Goal: Transaction & Acquisition: Purchase product/service

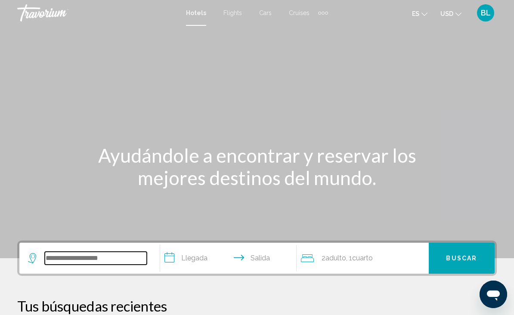
click at [100, 253] on input "Search widget" at bounding box center [96, 258] width 102 height 13
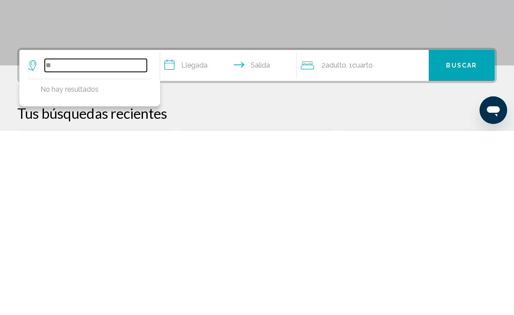
type input "*"
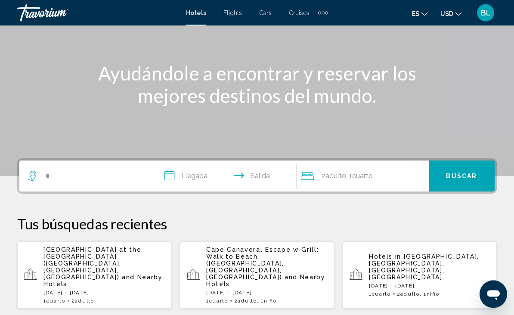
scroll to position [80, 0]
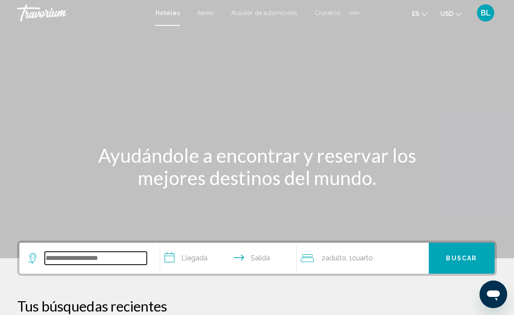
click at [72, 261] on input "Search widget" at bounding box center [96, 258] width 102 height 13
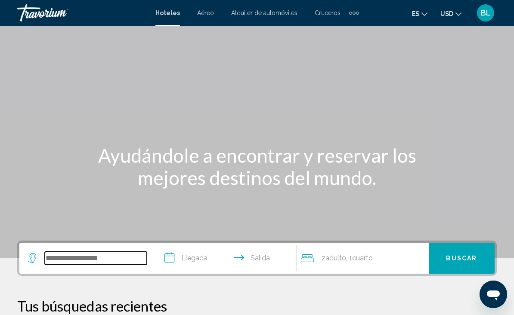
scroll to position [9, 0]
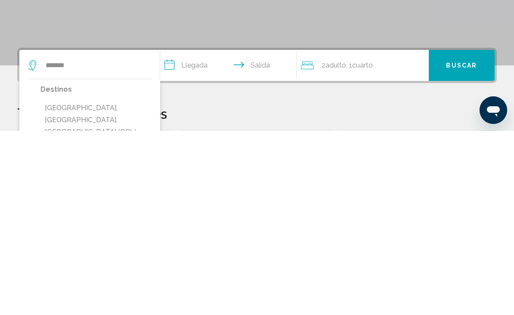
click at [85, 284] on button "[GEOGRAPHIC_DATA], [GEOGRAPHIC_DATA], [GEOGRAPHIC_DATA] (ORL)" at bounding box center [96, 304] width 111 height 41
type input "**********"
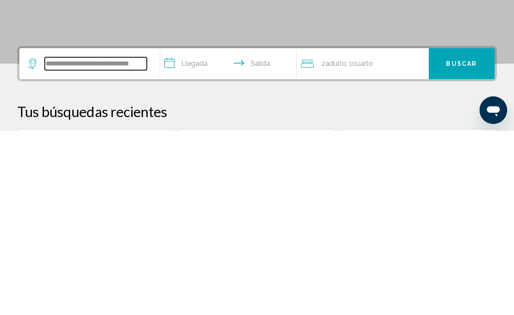
scroll to position [28, 0]
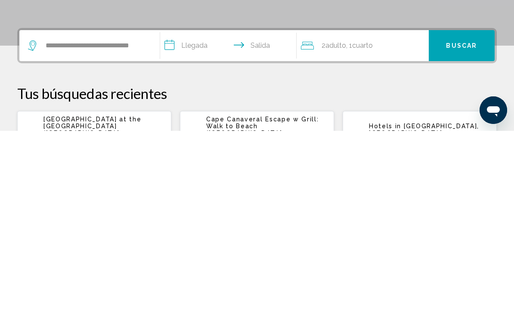
click at [329, 226] on span "Adulto" at bounding box center [336, 230] width 21 height 8
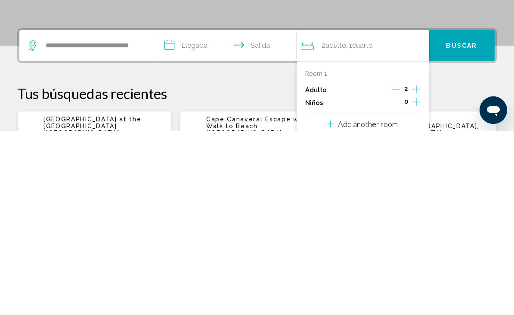
scroll to position [213, 0]
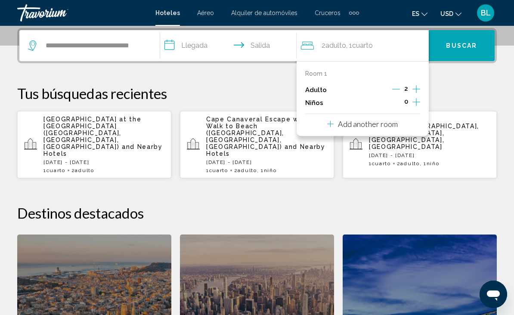
click at [385, 122] on p "Add another room" at bounding box center [368, 123] width 60 height 9
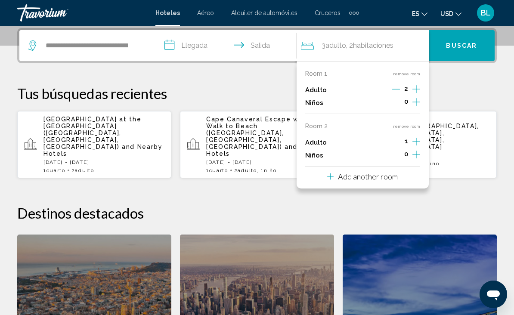
click at [425, 137] on div "Room 1 remove room Adulto 2 Niños 0 Room 2 remove room Adulto 1 Niños 0 Add ano…" at bounding box center [363, 125] width 132 height 128
click at [415, 94] on icon "Increment adults" at bounding box center [417, 89] width 8 height 10
click at [381, 174] on p "Add another room" at bounding box center [368, 176] width 60 height 9
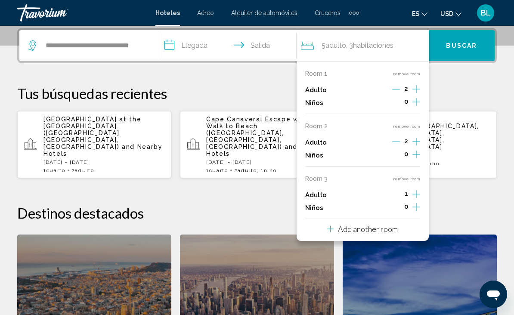
click at [417, 93] on icon "Increment adults" at bounding box center [417, 89] width 8 height 8
click at [418, 107] on icon "Increment children" at bounding box center [417, 102] width 8 height 10
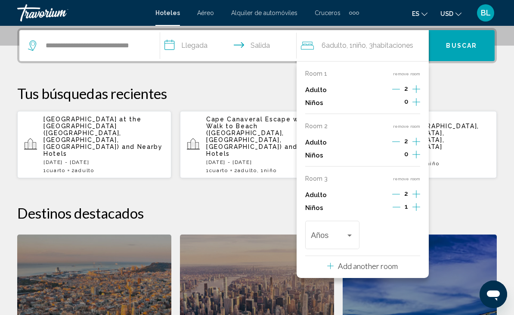
click at [348, 236] on div "Travelers: 6 adults, 1 child" at bounding box center [332, 237] width 43 height 9
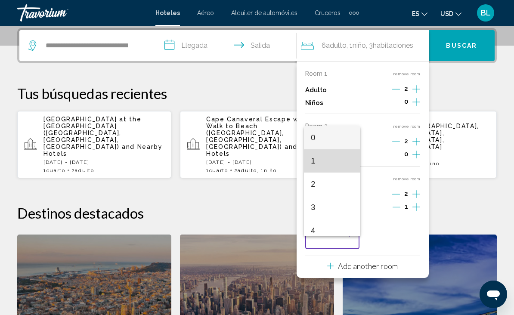
click at [335, 162] on span "1" at bounding box center [332, 161] width 43 height 23
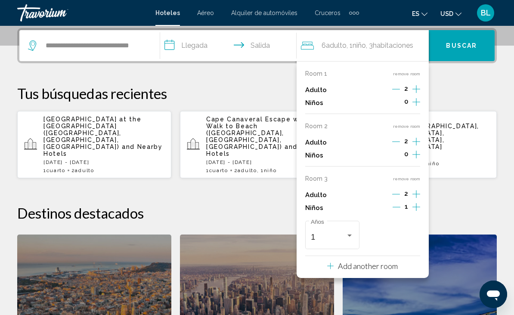
click at [458, 102] on p "Tus búsquedas recientes" at bounding box center [257, 93] width 480 height 17
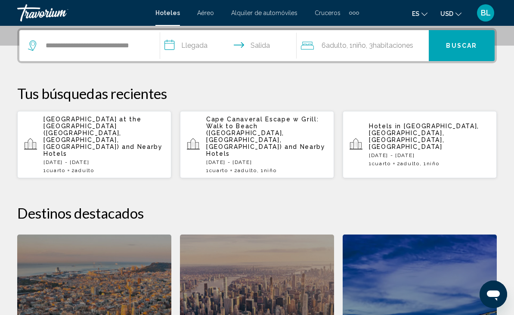
click at [471, 49] on span "Buscar" at bounding box center [461, 46] width 31 height 7
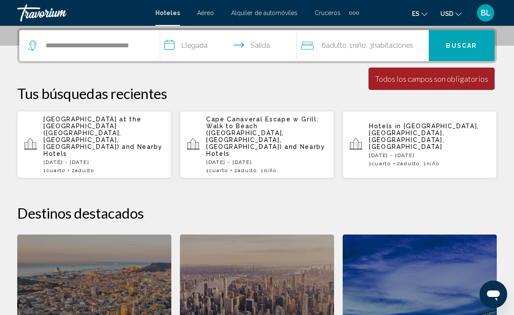
click at [196, 50] on input "**********" at bounding box center [230, 47] width 140 height 34
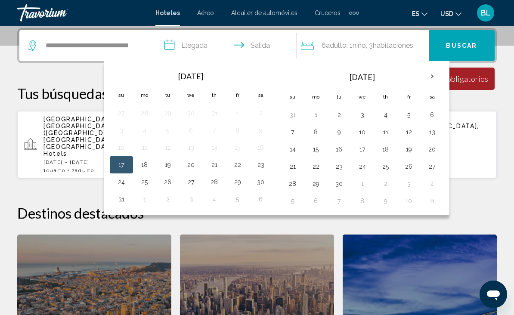
click at [433, 75] on th "Next month" at bounding box center [432, 76] width 23 height 19
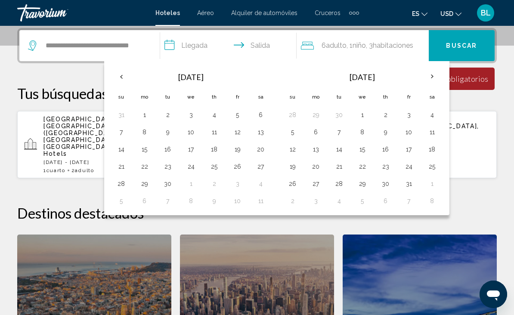
click at [241, 166] on button "26" at bounding box center [238, 167] width 14 height 12
click at [126, 187] on button "28" at bounding box center [122, 184] width 14 height 12
type input "**********"
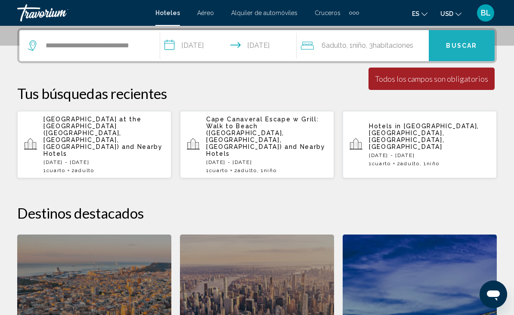
click at [455, 44] on span "Buscar" at bounding box center [461, 46] width 31 height 7
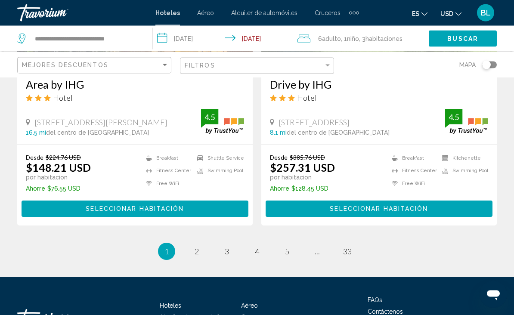
scroll to position [1799, 0]
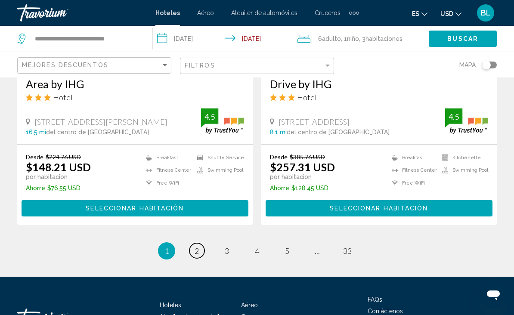
click at [197, 257] on link "page 2" at bounding box center [197, 250] width 15 height 15
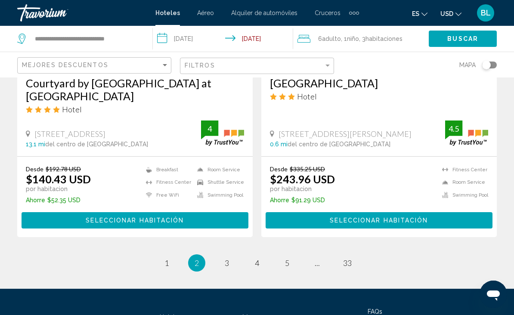
scroll to position [1840, 0]
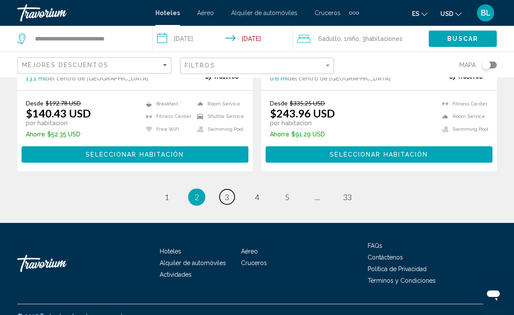
click at [228, 202] on span "3" at bounding box center [227, 197] width 4 height 9
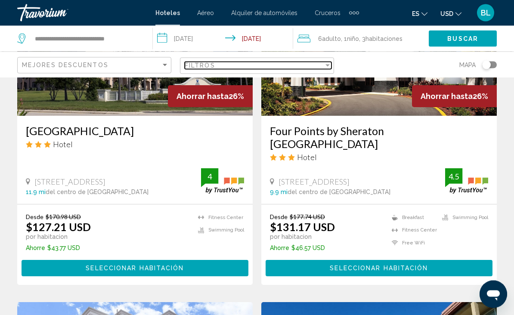
click at [307, 66] on div "Filtros" at bounding box center [254, 65] width 139 height 7
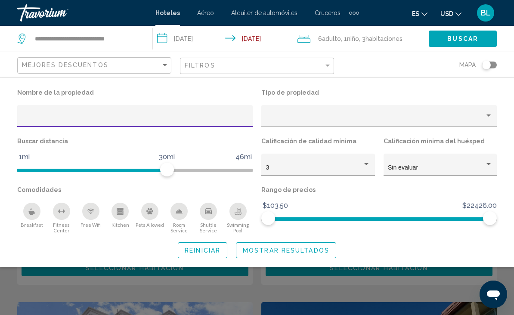
scroll to position [454, 0]
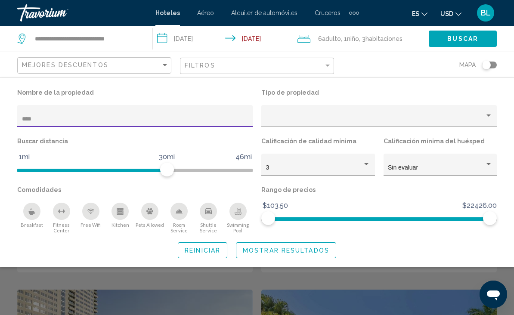
scroll to position [243, 0]
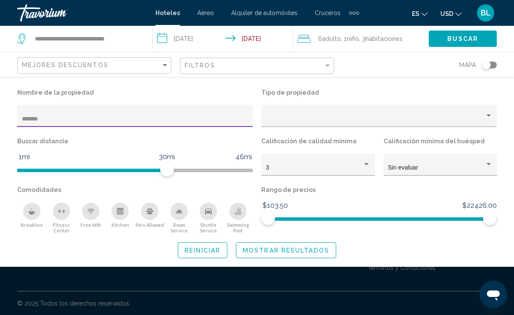
type input "********"
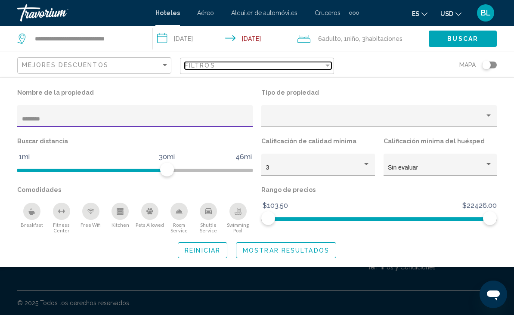
click at [292, 68] on div "Filtros" at bounding box center [254, 65] width 139 height 7
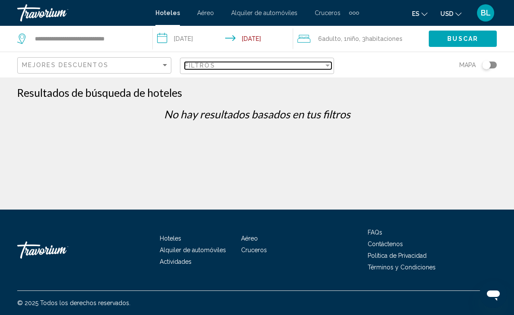
click at [260, 65] on div "Filtros" at bounding box center [254, 65] width 139 height 7
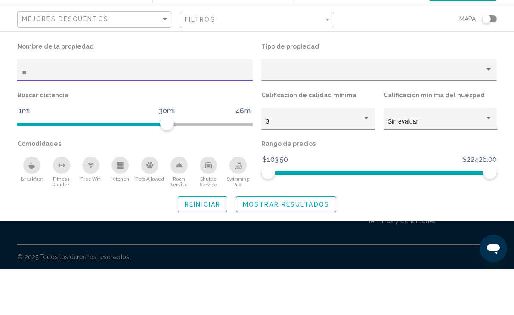
type input "*"
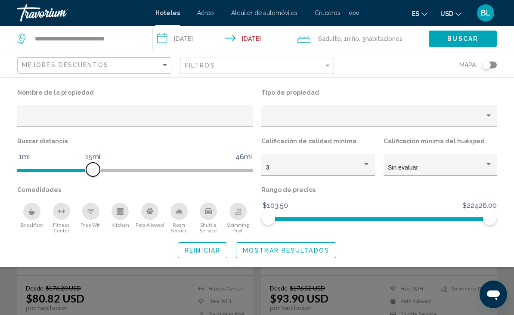
scroll to position [58, 0]
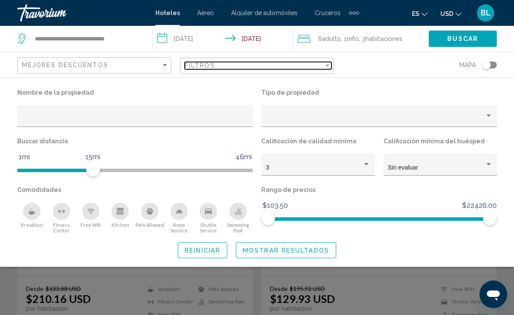
click at [243, 66] on div "Filtros" at bounding box center [254, 65] width 139 height 7
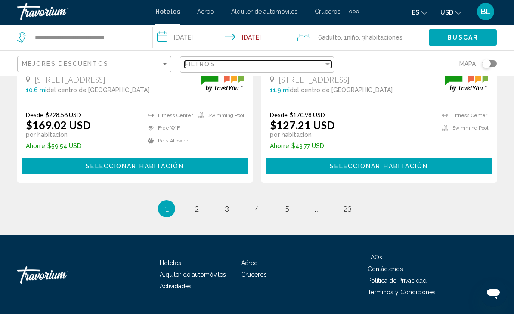
scroll to position [1826, 0]
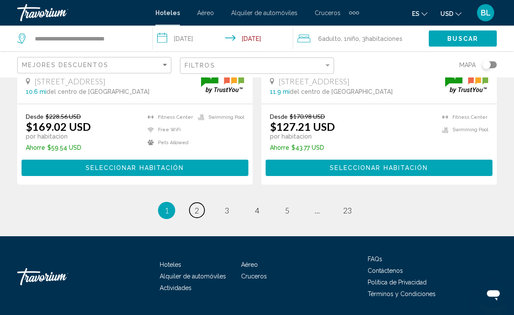
click at [195, 209] on span "2" at bounding box center [197, 210] width 4 height 9
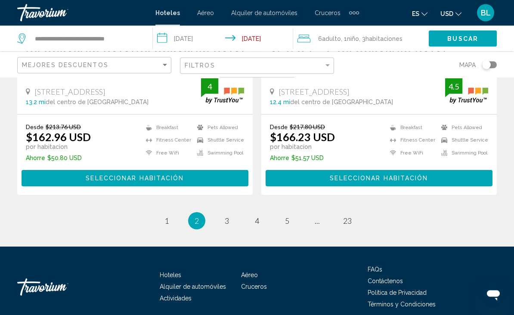
scroll to position [1840, 0]
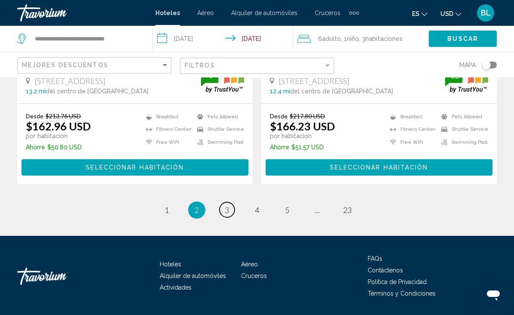
click at [226, 206] on span "3" at bounding box center [227, 210] width 4 height 9
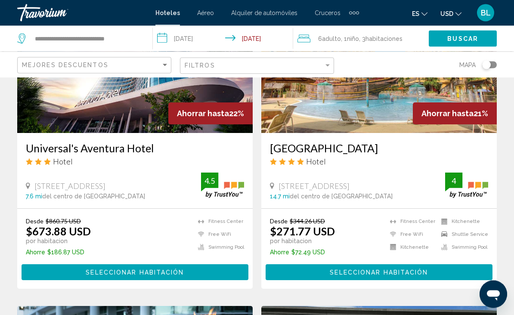
scroll to position [748, 0]
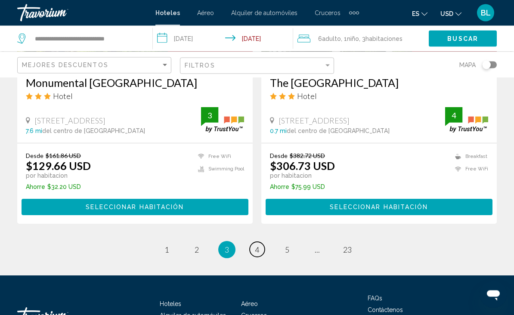
click at [262, 248] on link "page 4" at bounding box center [257, 250] width 15 height 15
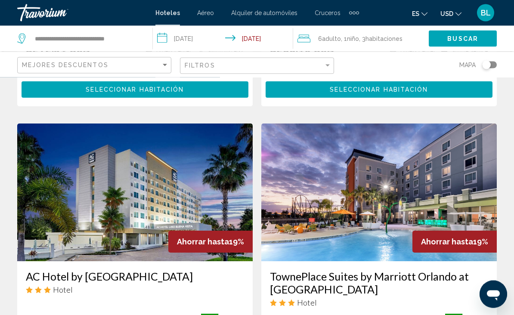
scroll to position [342, 0]
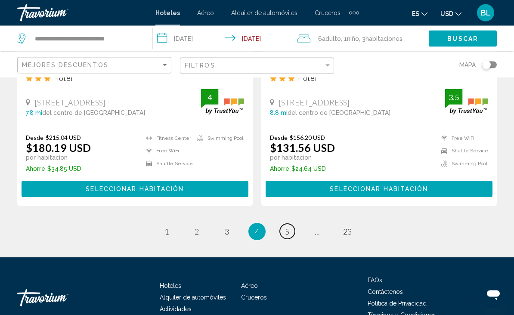
click at [286, 228] on span "5" at bounding box center [287, 232] width 4 height 9
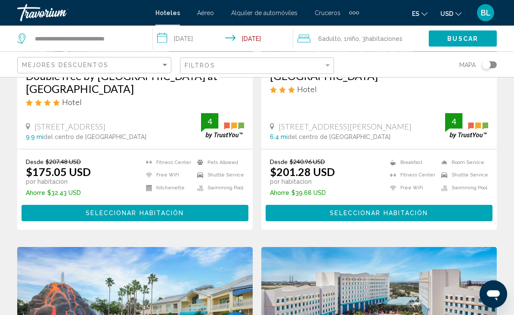
scroll to position [150, 0]
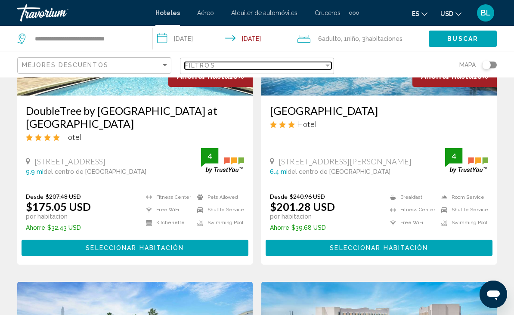
click at [275, 69] on div "Filtros" at bounding box center [254, 65] width 139 height 7
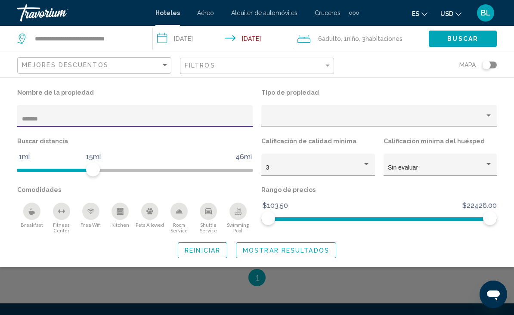
type input "********"
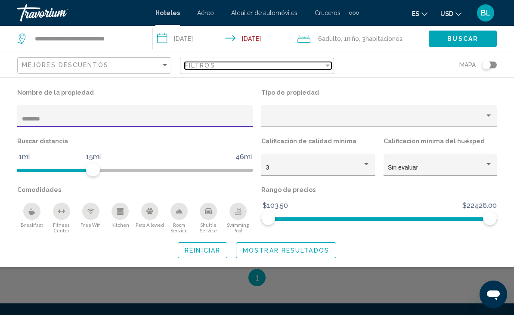
click at [298, 68] on div "Filtros" at bounding box center [254, 65] width 139 height 7
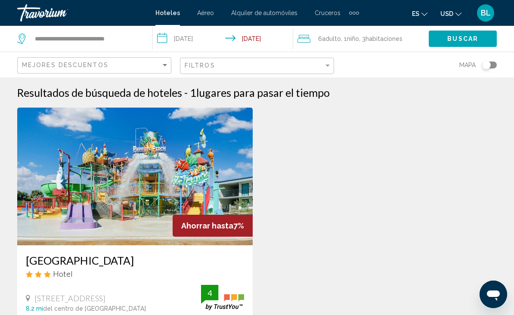
click at [257, 35] on input "**********" at bounding box center [224, 40] width 143 height 28
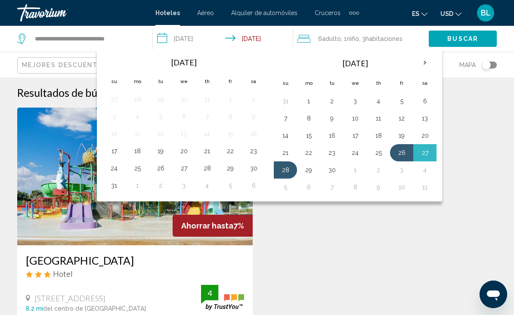
click at [379, 118] on button "11" at bounding box center [379, 118] width 14 height 12
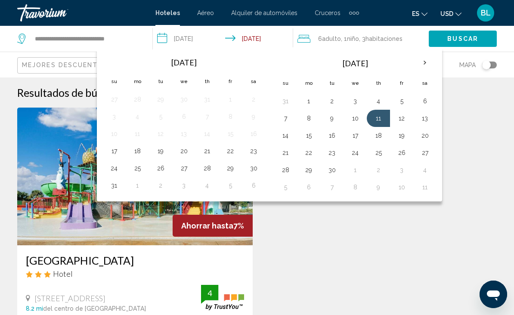
click at [288, 134] on button "14" at bounding box center [286, 136] width 14 height 12
type input "**********"
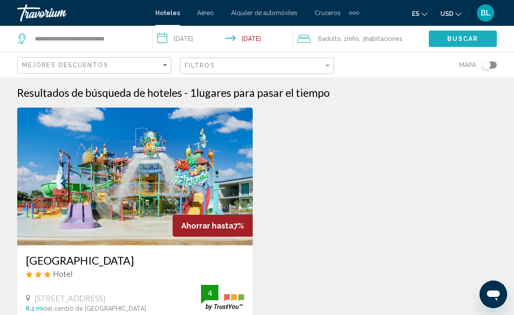
click at [457, 37] on span "Buscar" at bounding box center [463, 39] width 31 height 7
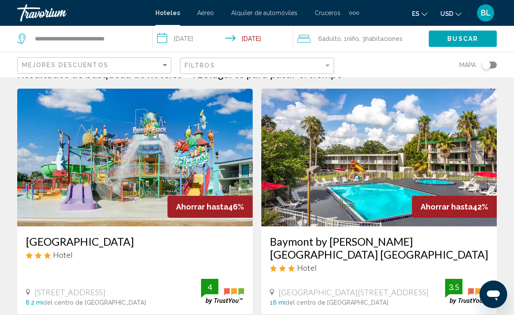
scroll to position [19, 0]
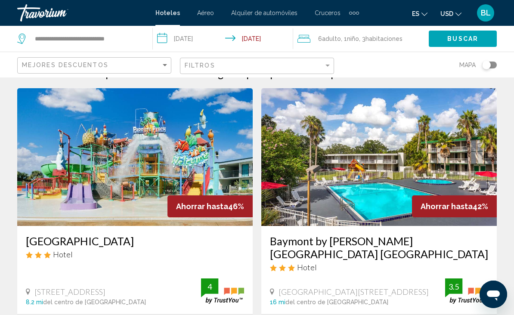
click at [372, 39] on span "habitaciones" at bounding box center [384, 38] width 37 height 7
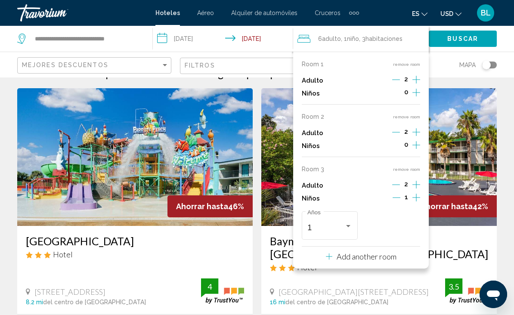
click at [417, 75] on icon "Increment adults" at bounding box center [417, 80] width 8 height 10
click at [419, 75] on icon "Increment adults" at bounding box center [417, 80] width 8 height 10
click at [409, 114] on button "remove room" at bounding box center [406, 117] width 27 height 6
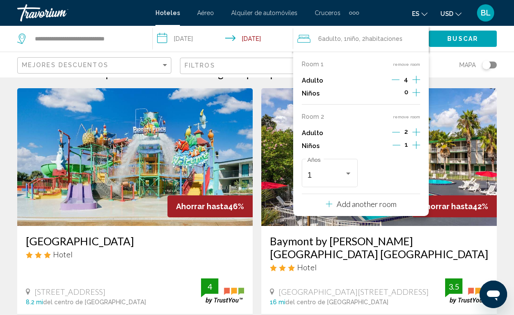
click at [446, 58] on div "Mapa" at bounding box center [420, 64] width 154 height 25
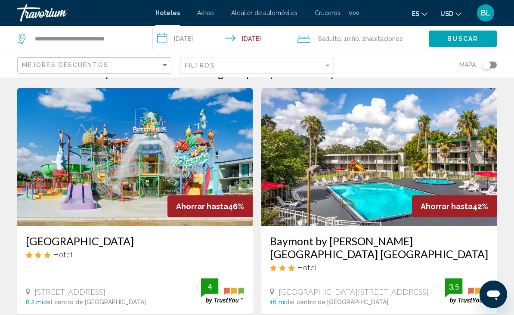
click at [450, 36] on span "Buscar" at bounding box center [463, 39] width 31 height 7
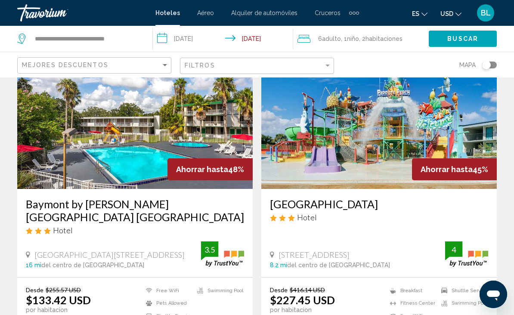
scroll to position [56, 0]
click at [382, 162] on img "Main content" at bounding box center [380, 121] width 236 height 138
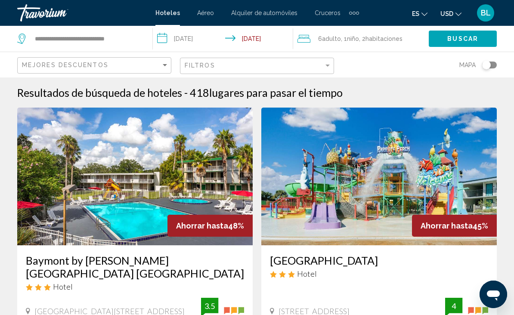
click at [262, 38] on input "**********" at bounding box center [224, 40] width 143 height 28
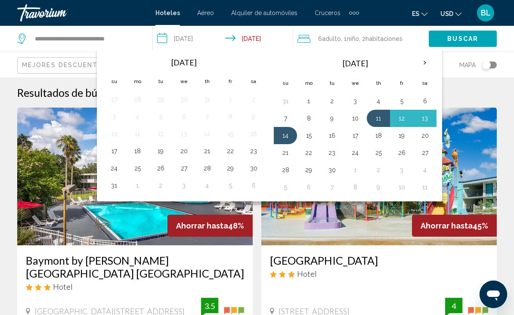
click at [404, 134] on button "19" at bounding box center [402, 136] width 14 height 12
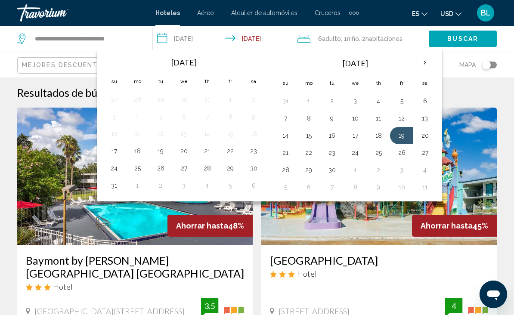
click at [291, 153] on button "21" at bounding box center [286, 153] width 14 height 12
type input "**********"
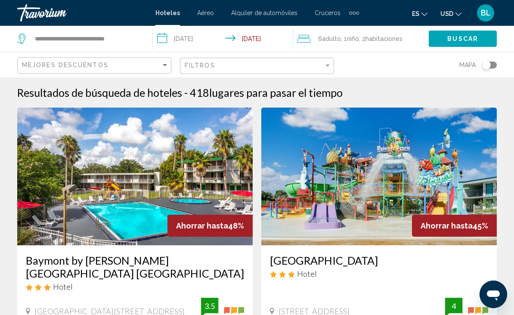
click at [387, 36] on span "habitaciones" at bounding box center [384, 38] width 37 height 7
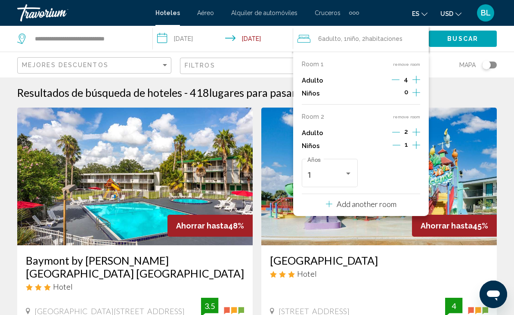
click at [415, 92] on icon "Increment children" at bounding box center [417, 92] width 8 height 10
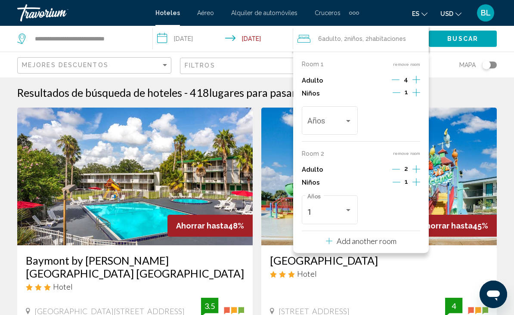
click at [401, 90] on icon "Decrement children" at bounding box center [397, 93] width 8 height 8
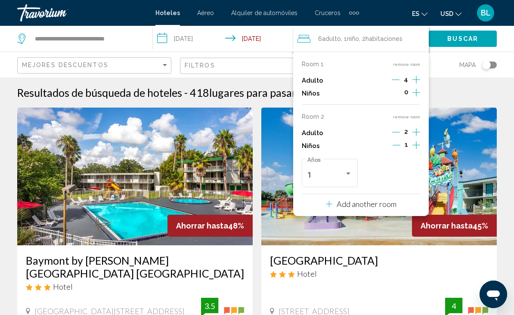
click at [417, 77] on icon "Increment adults" at bounding box center [417, 80] width 8 height 10
click at [398, 79] on icon "Decrement adults" at bounding box center [397, 80] width 8 height 8
click at [399, 78] on icon "Decrement adults" at bounding box center [396, 80] width 8 height 8
click at [397, 78] on icon "Decrement adults" at bounding box center [397, 80] width 8 height 8
click at [385, 200] on p "Add another room" at bounding box center [367, 204] width 60 height 9
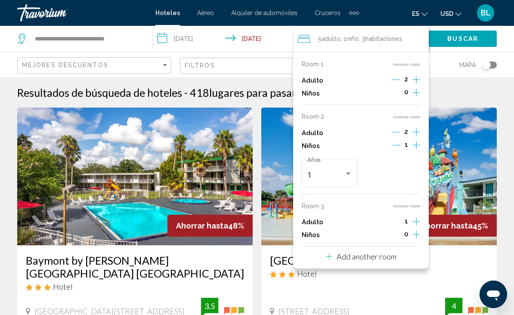
click at [421, 85] on icon "Increment adults" at bounding box center [417, 80] width 8 height 10
click at [395, 40] on span "habitaciones" at bounding box center [384, 38] width 37 height 7
click at [457, 40] on span "Buscar" at bounding box center [463, 39] width 31 height 7
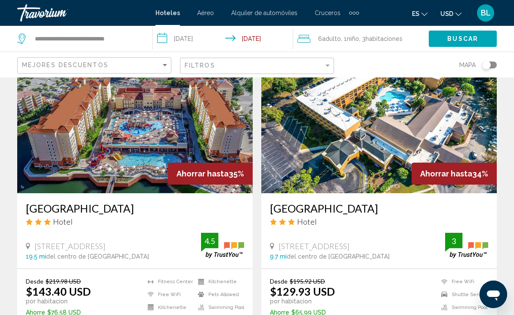
scroll to position [701, 0]
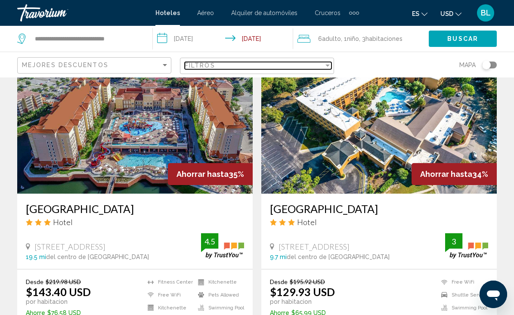
click at [232, 66] on div "Filtros" at bounding box center [254, 65] width 139 height 7
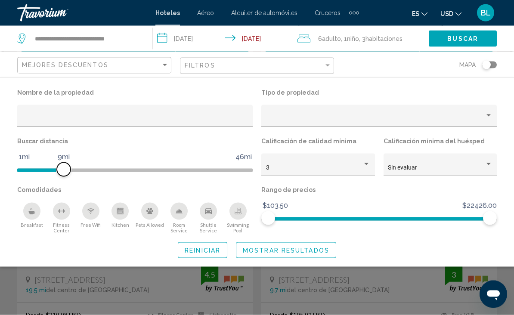
scroll to position [667, 0]
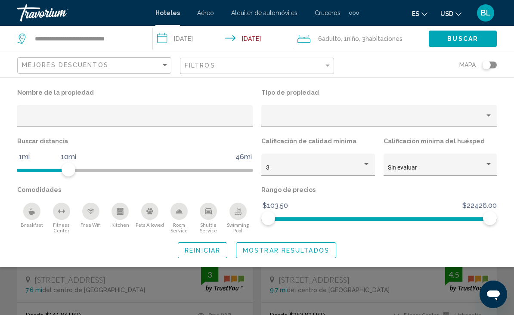
click at [307, 251] on span "Mostrar resultados" at bounding box center [286, 250] width 87 height 7
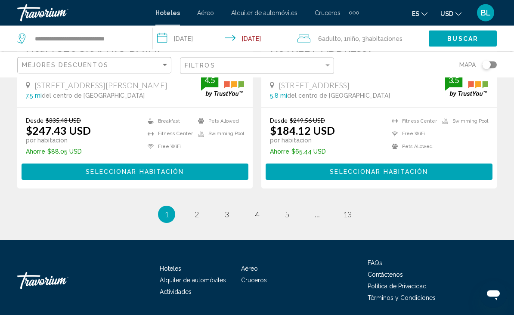
scroll to position [1840, 0]
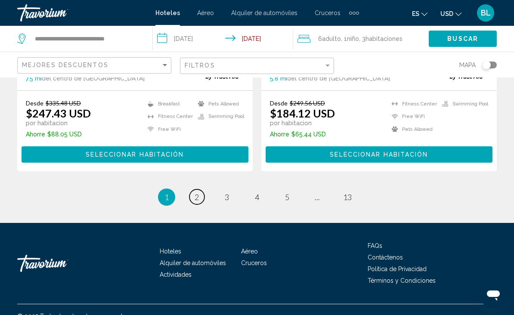
click at [200, 205] on link "page 2" at bounding box center [197, 197] width 15 height 15
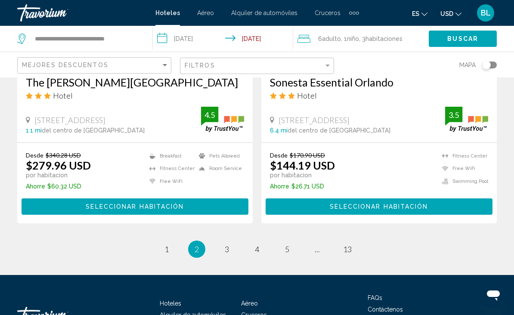
scroll to position [1792, 0]
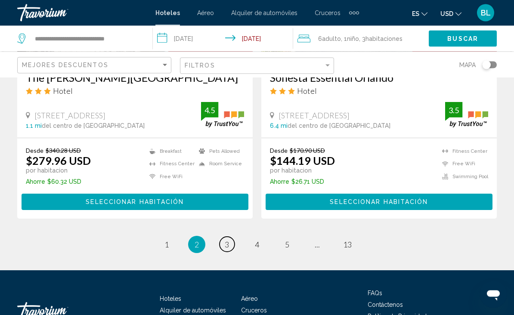
click at [225, 242] on span "3" at bounding box center [227, 244] width 4 height 9
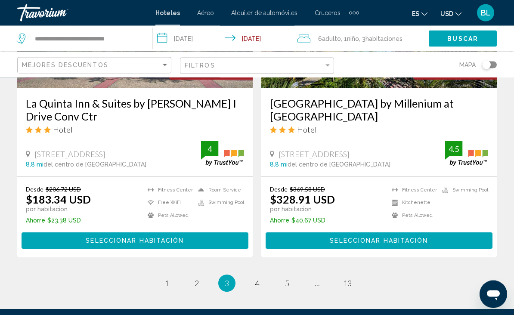
scroll to position [1797, 0]
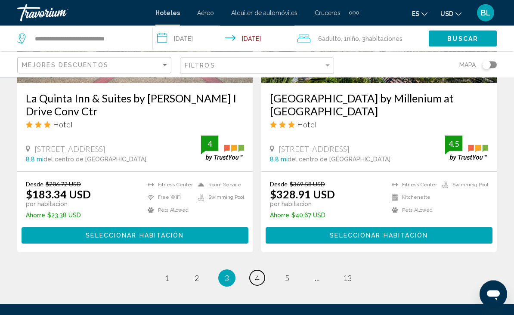
click at [256, 274] on span "4" at bounding box center [257, 278] width 4 height 9
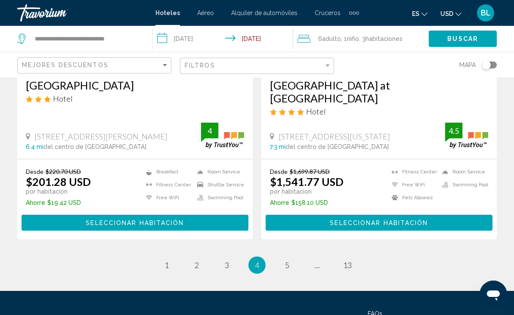
scroll to position [1805, 0]
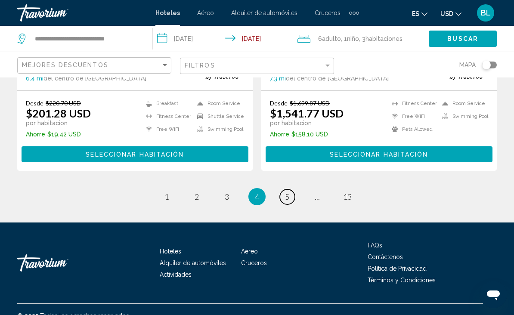
click at [284, 205] on link "page 5" at bounding box center [287, 197] width 15 height 15
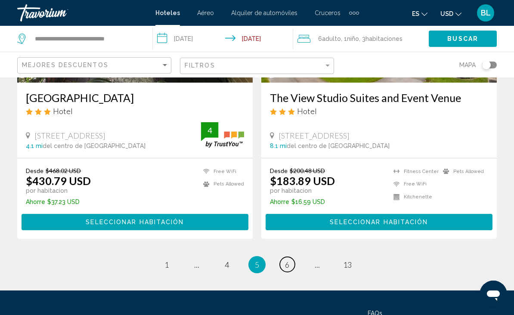
scroll to position [1805, 0]
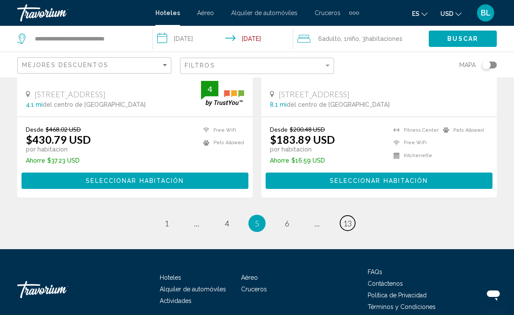
click at [348, 219] on span "13" at bounding box center [347, 223] width 9 height 9
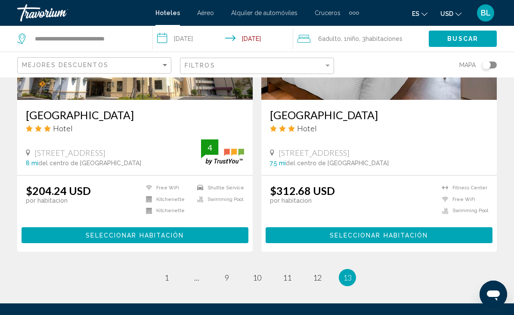
scroll to position [1487, 0]
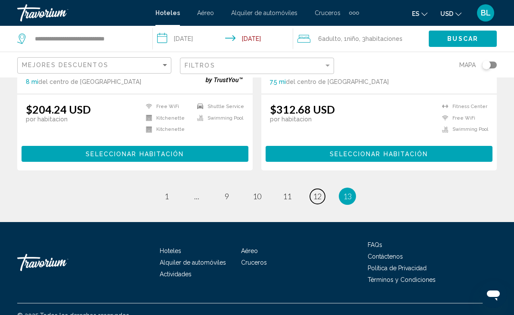
click at [315, 201] on span "12" at bounding box center [317, 196] width 9 height 9
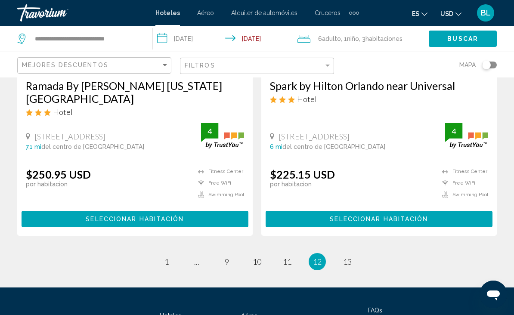
scroll to position [1765, 0]
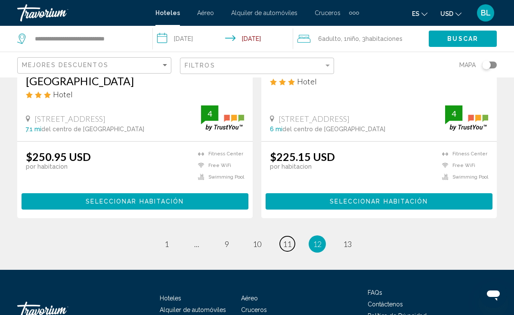
click at [286, 240] on span "11" at bounding box center [287, 244] width 9 height 9
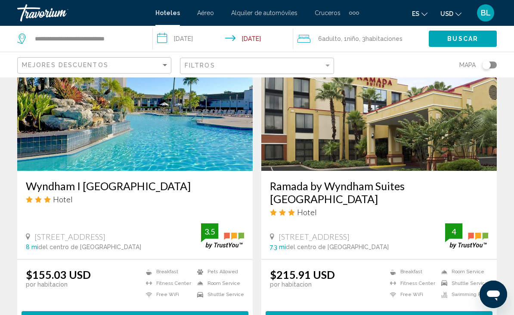
scroll to position [393, 0]
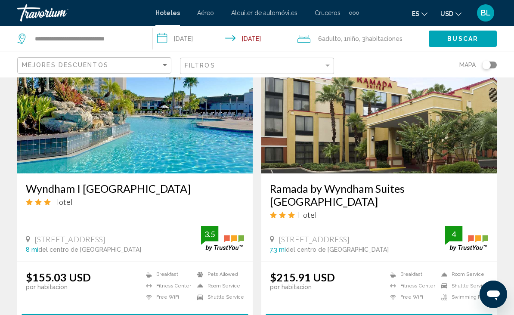
click at [217, 158] on img "Main content" at bounding box center [135, 105] width 236 height 138
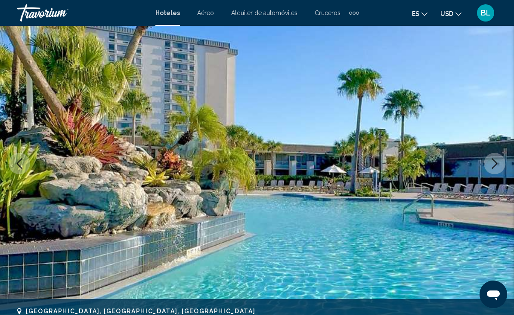
scroll to position [67, 0]
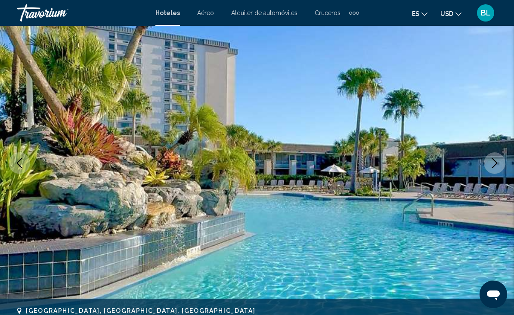
click at [496, 165] on icon "Next image" at bounding box center [496, 163] width 6 height 10
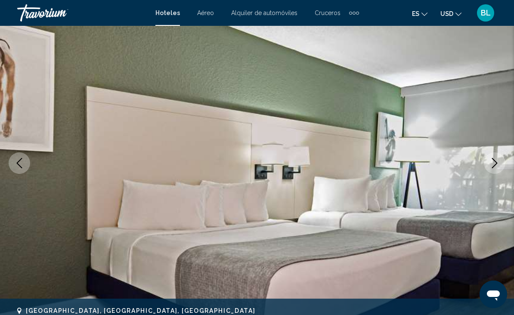
click at [489, 160] on button "Next image" at bounding box center [495, 164] width 22 height 22
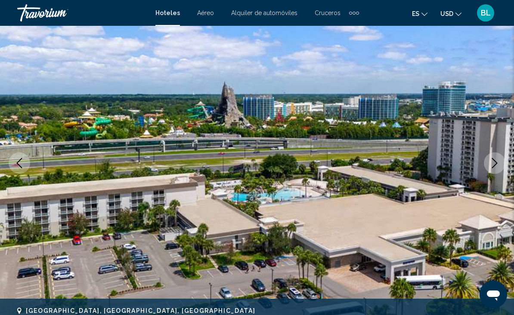
click at [491, 165] on icon "Next image" at bounding box center [495, 163] width 10 height 10
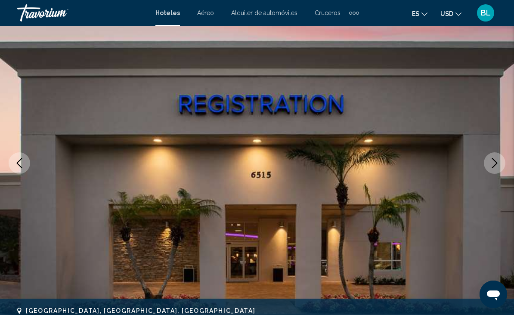
click at [483, 165] on img "Main content" at bounding box center [257, 163] width 514 height 409
click at [494, 157] on button "Next image" at bounding box center [495, 164] width 22 height 22
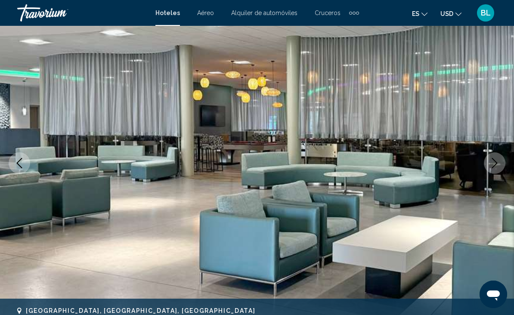
click at [492, 159] on icon "Next image" at bounding box center [495, 163] width 10 height 10
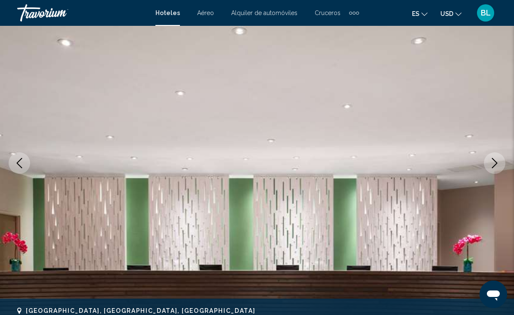
click at [486, 162] on button "Next image" at bounding box center [495, 164] width 22 height 22
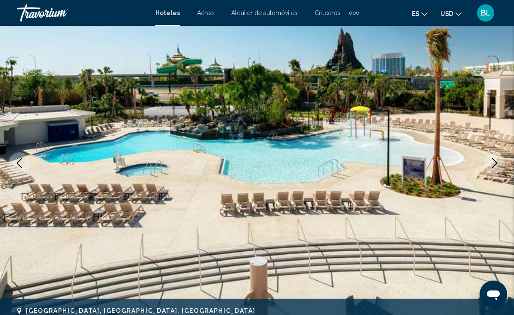
click at [490, 163] on icon "Next image" at bounding box center [495, 163] width 10 height 10
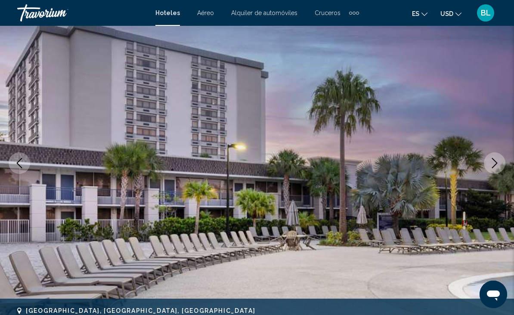
click at [491, 162] on icon "Next image" at bounding box center [495, 163] width 10 height 10
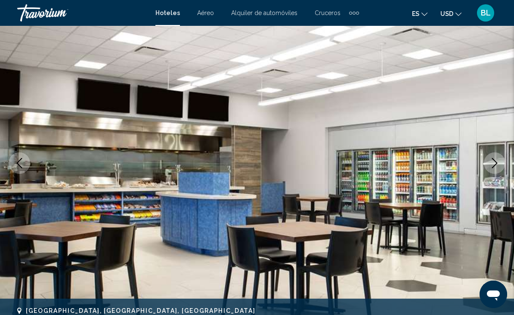
click at [490, 163] on icon "Next image" at bounding box center [495, 163] width 10 height 10
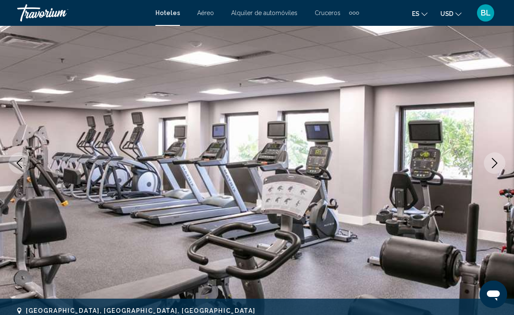
click at [492, 162] on icon "Next image" at bounding box center [495, 163] width 10 height 10
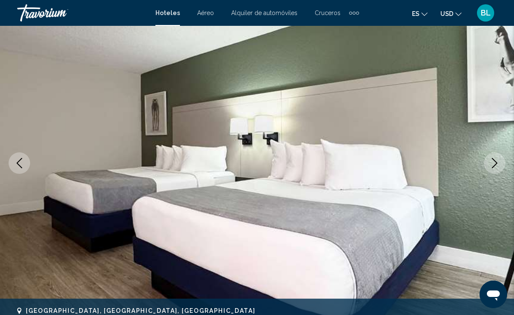
click at [489, 162] on button "Next image" at bounding box center [495, 164] width 22 height 22
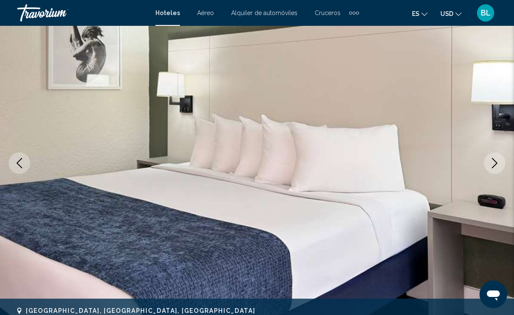
click at [487, 162] on button "Next image" at bounding box center [495, 164] width 22 height 22
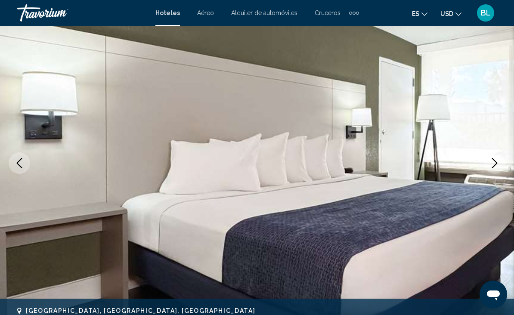
click at [488, 162] on button "Next image" at bounding box center [495, 164] width 22 height 22
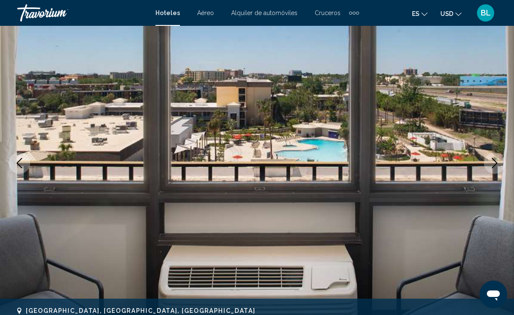
click at [486, 163] on button "Next image" at bounding box center [495, 164] width 22 height 22
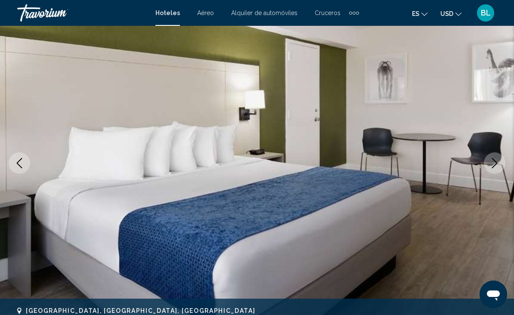
click at [485, 163] on button "Next image" at bounding box center [495, 164] width 22 height 22
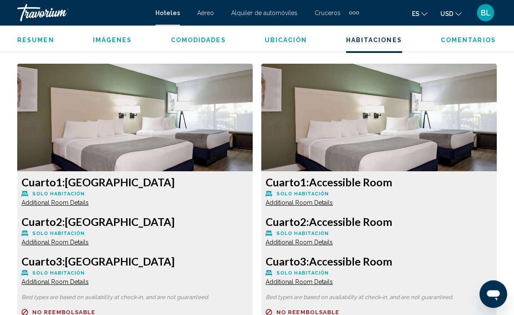
scroll to position [1261, 0]
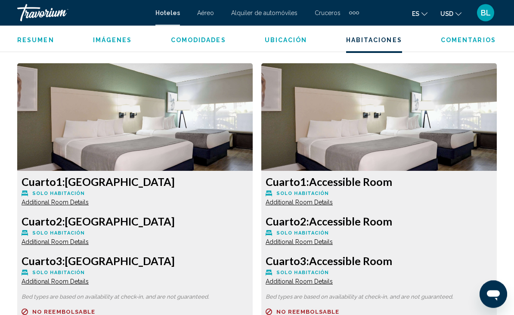
click at [54, 203] on span "Additional Room Details" at bounding box center [55, 203] width 67 height 7
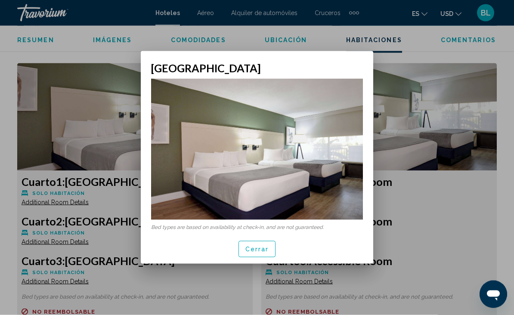
scroll to position [0, 0]
click at [418, 152] on div at bounding box center [257, 157] width 514 height 315
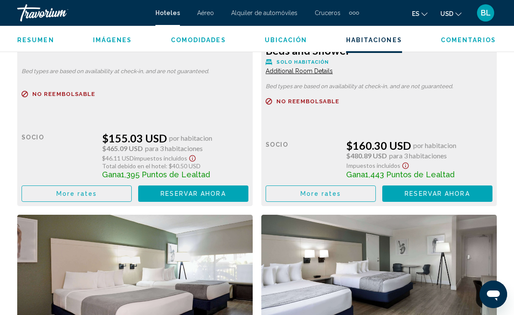
scroll to position [1880, 0]
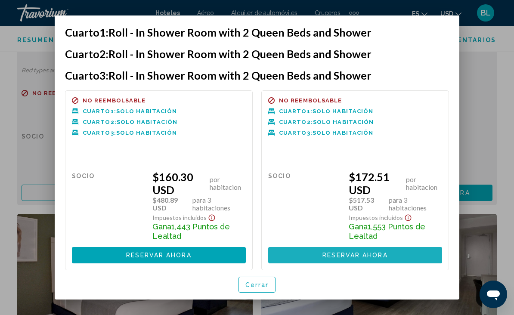
click at [369, 255] on span "Reservar ahora" at bounding box center [355, 256] width 65 height 7
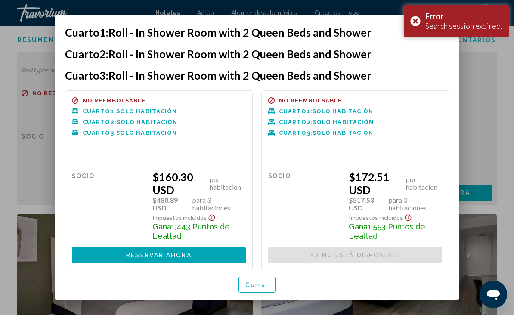
click at [415, 24] on div "Error Search session expired." at bounding box center [456, 21] width 105 height 32
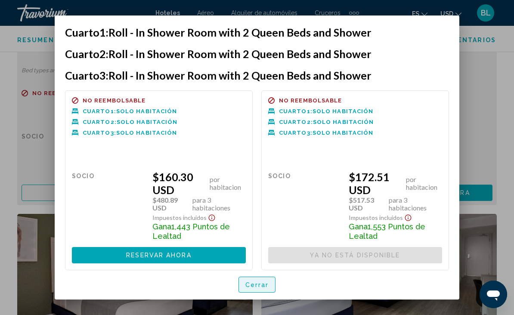
click at [261, 290] on button "Cerrar" at bounding box center [257, 285] width 37 height 16
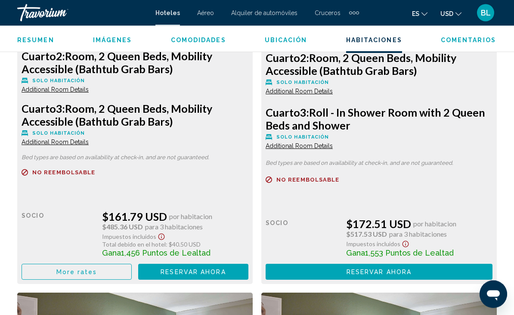
scroll to position [2579, 0]
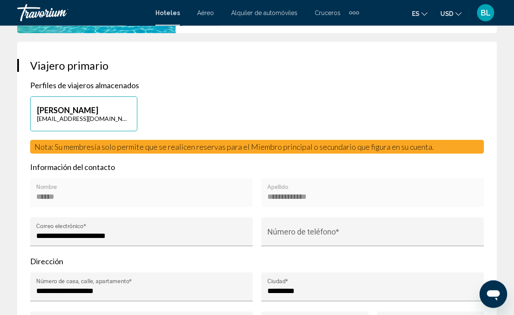
scroll to position [347, 0]
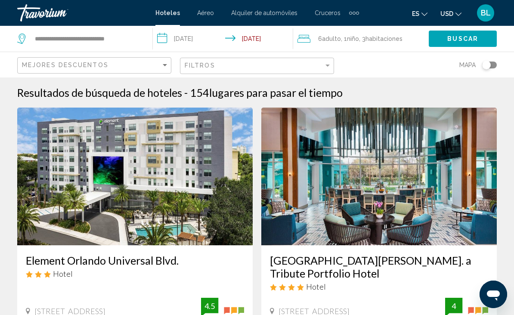
click at [330, 14] on span "Cruceros" at bounding box center [328, 12] width 26 height 7
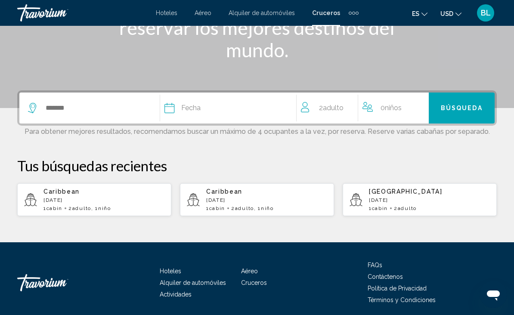
scroll to position [157, 0]
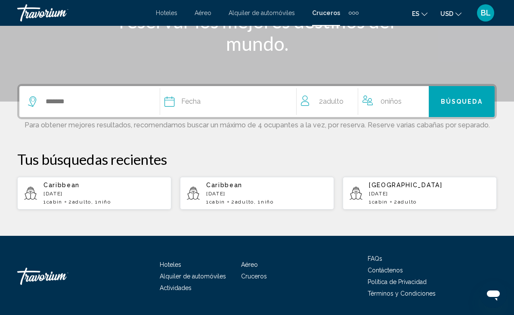
click at [117, 197] on div "Caribbean [DATE] 1 cabin 2 Adulto Adulto , 1 Niño Niños" at bounding box center [104, 193] width 121 height 23
type input "*********"
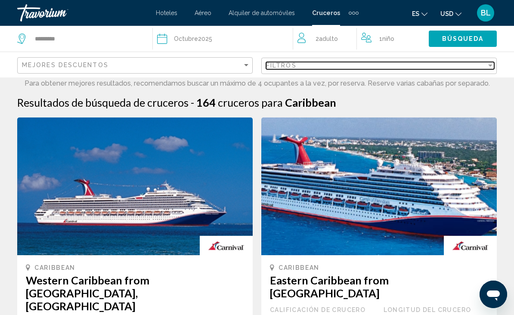
click at [340, 66] on div "Filtros" at bounding box center [376, 65] width 221 height 7
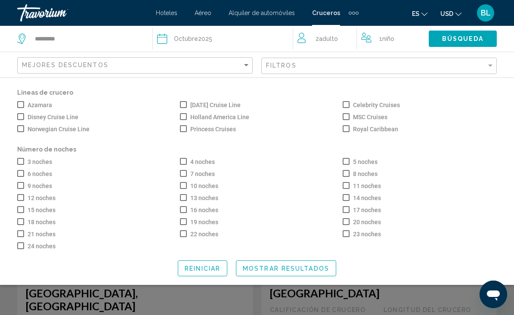
click at [345, 130] on span "Search widget" at bounding box center [346, 128] width 7 height 7
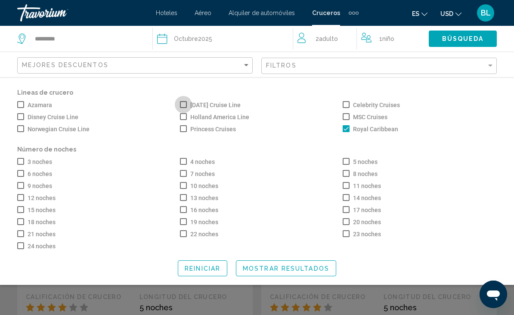
click at [184, 103] on span "Search widget" at bounding box center [183, 104] width 7 height 7
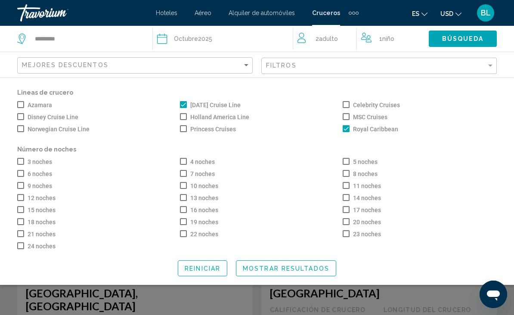
click at [293, 272] on span "Mostrar resultados" at bounding box center [286, 268] width 87 height 7
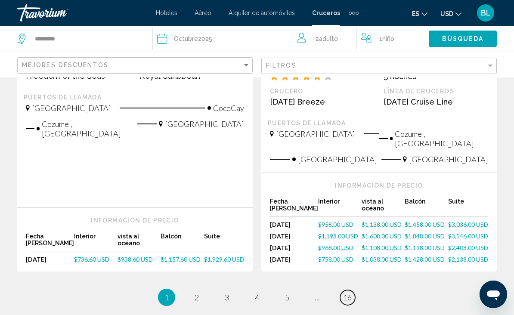
click at [350, 293] on span "16" at bounding box center [347, 297] width 9 height 9
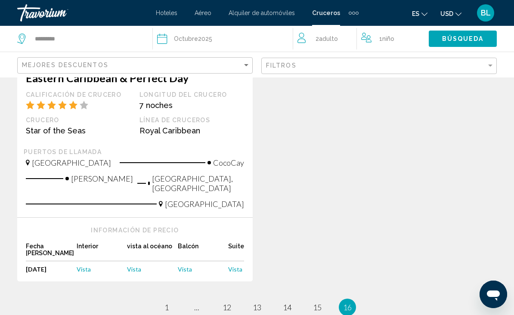
scroll to position [652, 0]
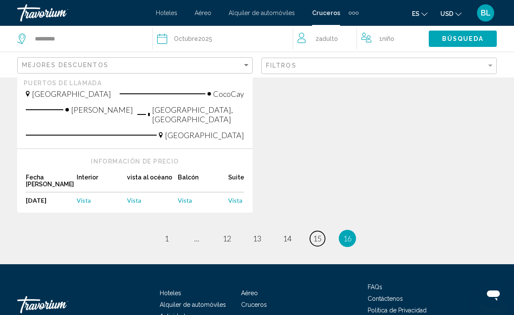
click at [318, 231] on link "page 15" at bounding box center [317, 238] width 15 height 15
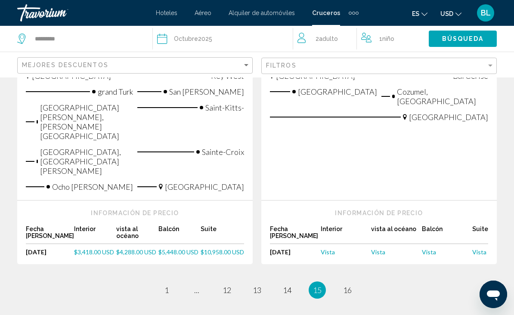
scroll to position [1127, 0]
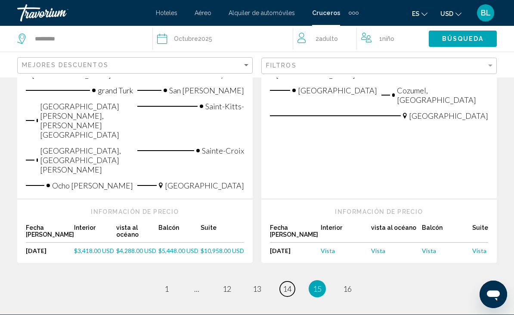
click at [288, 284] on span "14" at bounding box center [287, 288] width 9 height 9
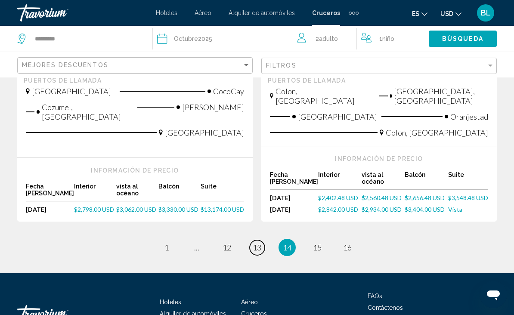
click at [259, 240] on link "page 13" at bounding box center [257, 247] width 15 height 15
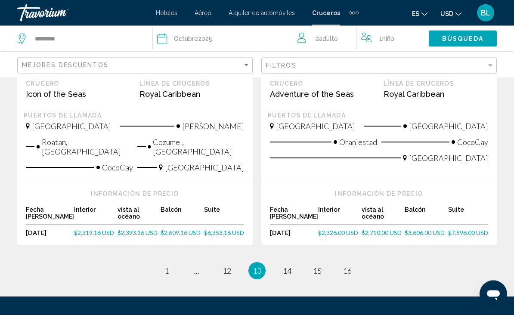
scroll to position [1051, 0]
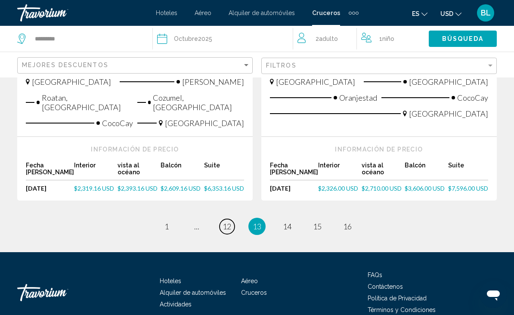
click at [232, 219] on link "page 12" at bounding box center [227, 226] width 15 height 15
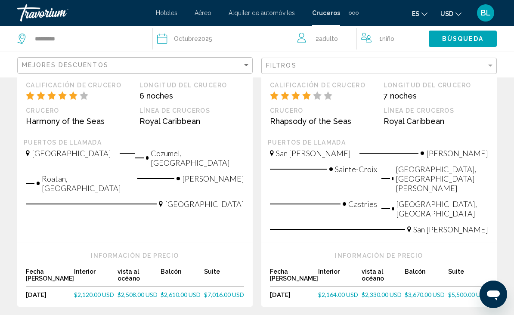
scroll to position [1079, 0]
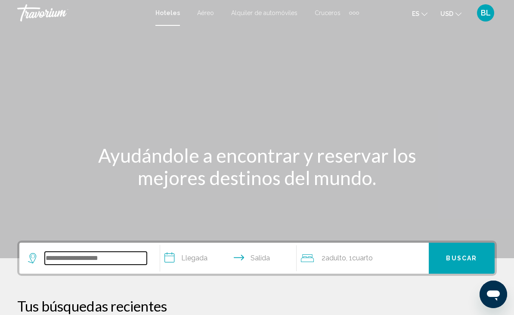
click at [74, 258] on input "Search widget" at bounding box center [96, 258] width 102 height 13
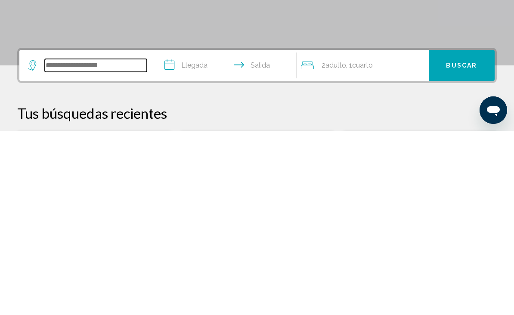
paste input "**********"
type input "**********"
click at [193, 234] on input "**********" at bounding box center [230, 251] width 140 height 34
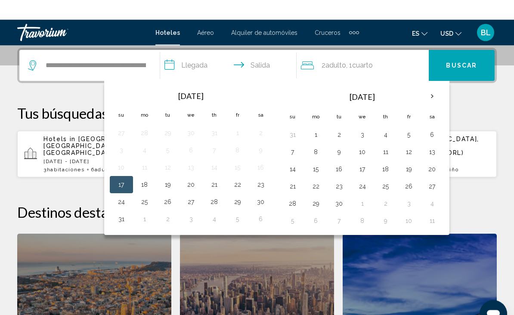
scroll to position [213, 0]
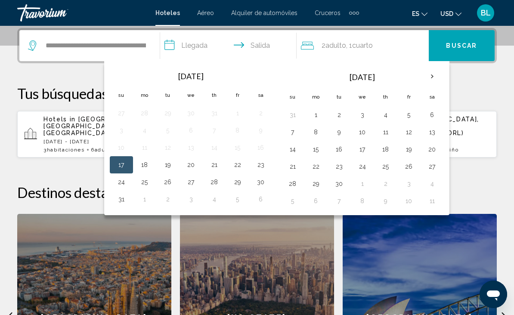
click at [430, 74] on th "Next month" at bounding box center [432, 76] width 23 height 19
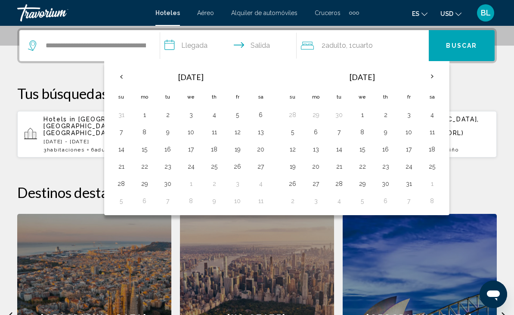
click at [408, 165] on button "24" at bounding box center [409, 167] width 14 height 12
click at [366, 182] on button "29" at bounding box center [363, 184] width 14 height 12
type input "**********"
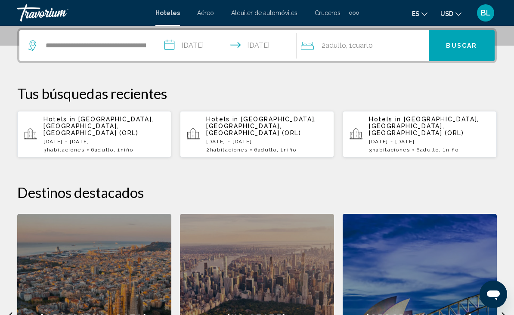
click at [407, 44] on div "2 Adulto Adulto , 1 Cuarto habitaciones" at bounding box center [365, 46] width 128 height 12
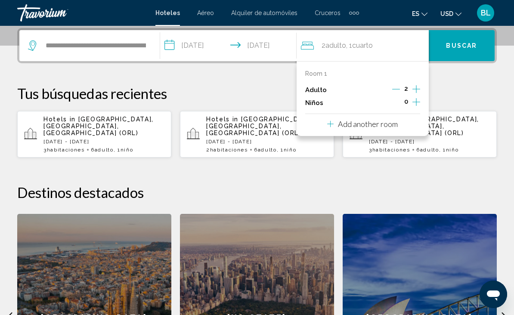
click at [415, 98] on icon "Increment children" at bounding box center [417, 102] width 8 height 10
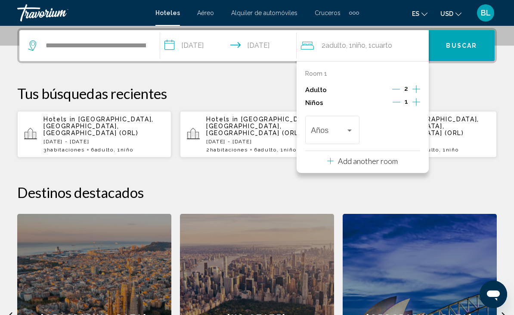
click at [345, 129] on span "Travelers: 2 adults, 1 child" at bounding box center [328, 132] width 35 height 9
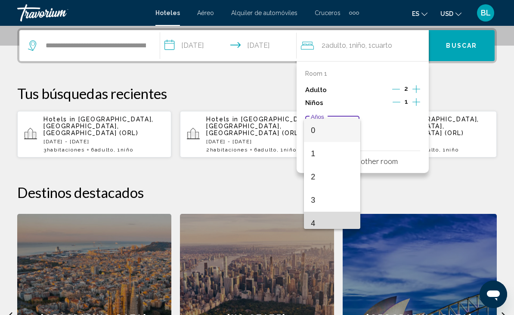
click at [319, 221] on span "4" at bounding box center [332, 223] width 43 height 23
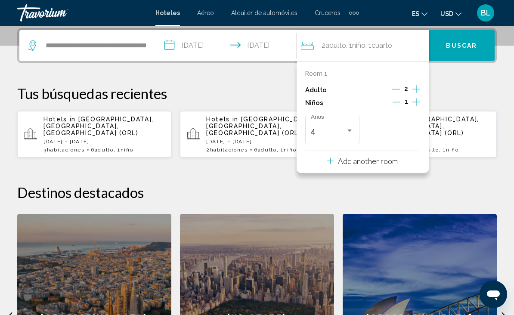
click at [458, 46] on span "Buscar" at bounding box center [461, 46] width 31 height 7
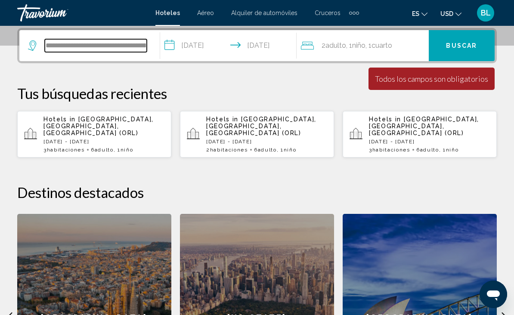
click at [141, 47] on input "**********" at bounding box center [96, 45] width 102 height 13
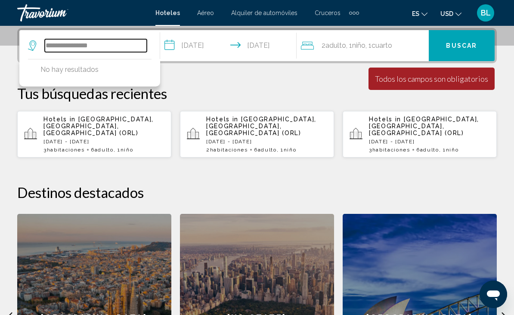
click at [122, 41] on input "**********" at bounding box center [96, 45] width 102 height 13
type input "*"
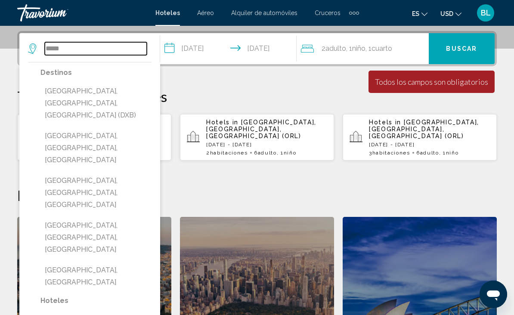
scroll to position [206, 0]
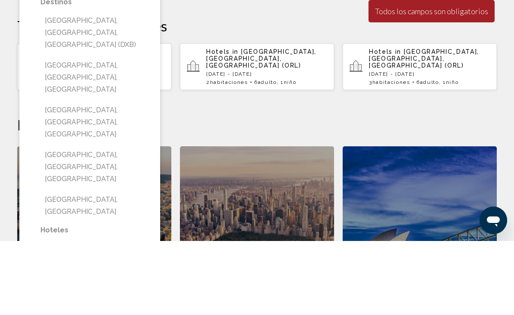
click at [99, 176] on button "Dubai Desert, Dubai Emirate, United Arab Emirates" at bounding box center [96, 196] width 111 height 41
type input "**********"
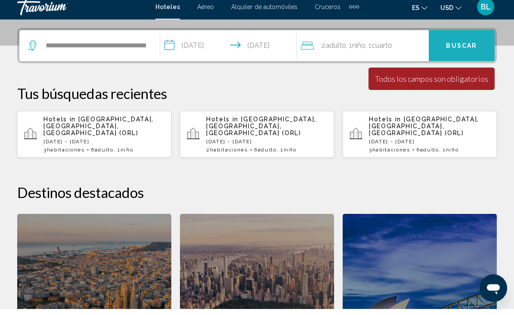
click at [459, 49] on span "Buscar" at bounding box center [461, 52] width 31 height 7
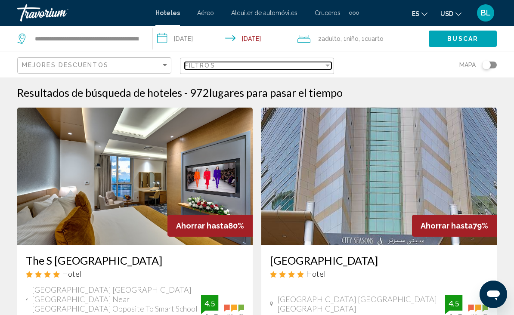
click at [239, 65] on div "Filtros" at bounding box center [254, 65] width 139 height 7
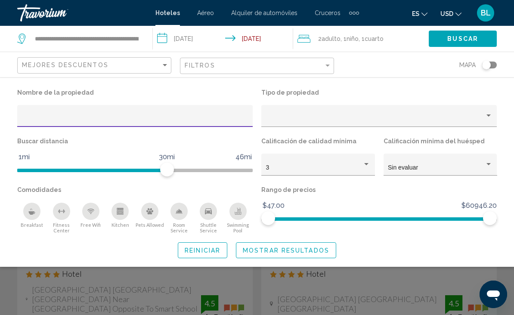
click at [49, 118] on input "Hotel Filters" at bounding box center [135, 119] width 227 height 7
type input "**********"
click at [469, 40] on span "Buscar" at bounding box center [463, 39] width 31 height 7
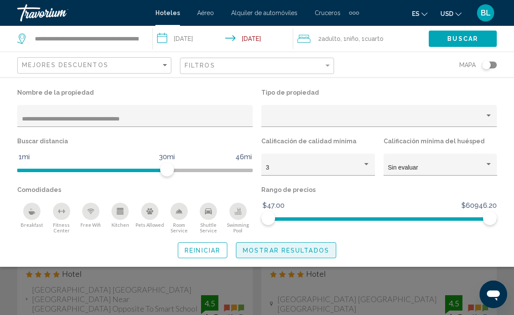
click at [299, 257] on button "Mostrar resultados" at bounding box center [286, 251] width 100 height 16
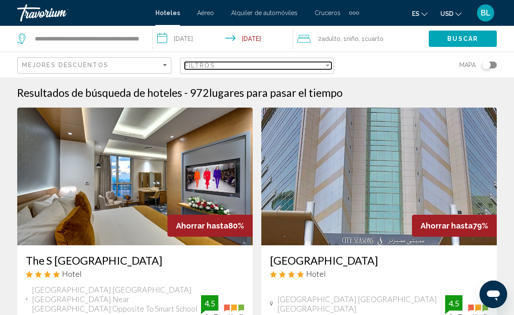
click at [302, 68] on div "Filtros" at bounding box center [254, 65] width 139 height 7
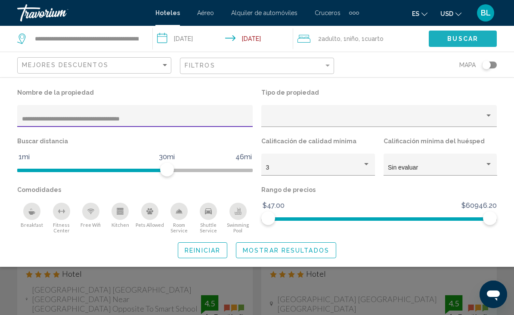
click at [461, 42] on span "Buscar" at bounding box center [463, 39] width 31 height 7
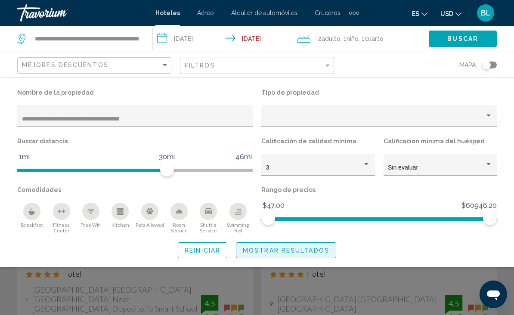
click at [293, 251] on span "Mostrar resultados" at bounding box center [286, 250] width 87 height 7
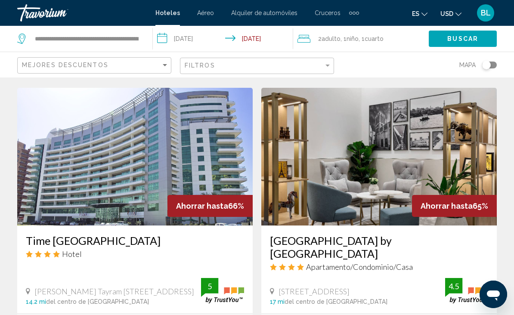
scroll to position [649, 0]
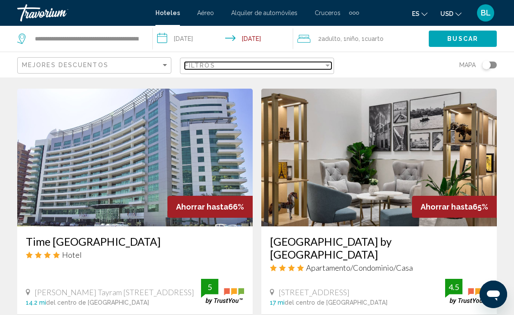
click at [242, 67] on div "Filtros" at bounding box center [254, 65] width 139 height 7
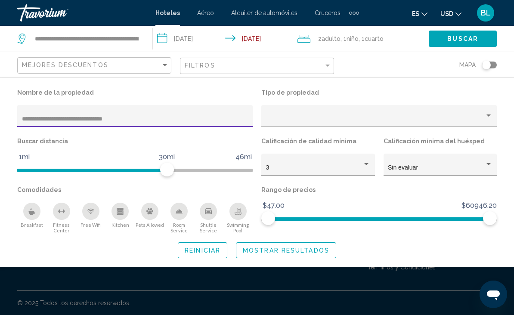
scroll to position [25, 0]
type input "**********"
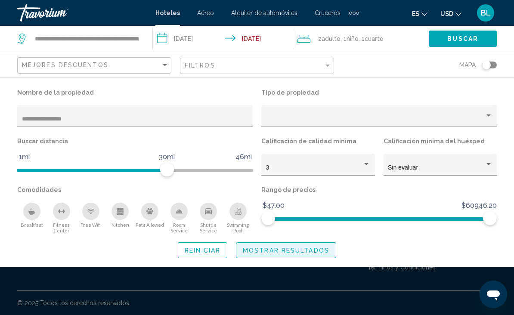
click at [291, 253] on span "Mostrar resultados" at bounding box center [286, 250] width 87 height 7
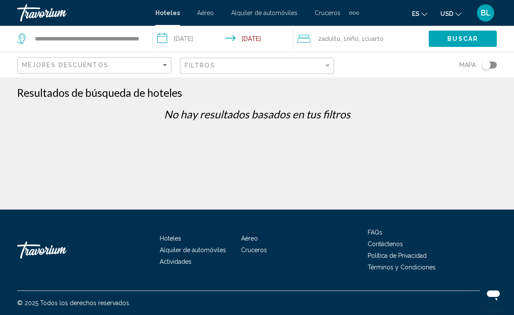
click at [246, 38] on input "**********" at bounding box center [224, 40] width 143 height 28
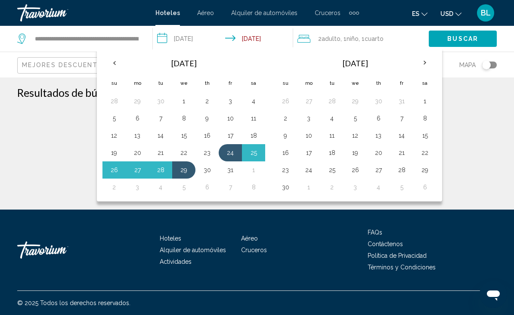
click at [115, 61] on th "Previous month" at bounding box center [114, 62] width 23 height 19
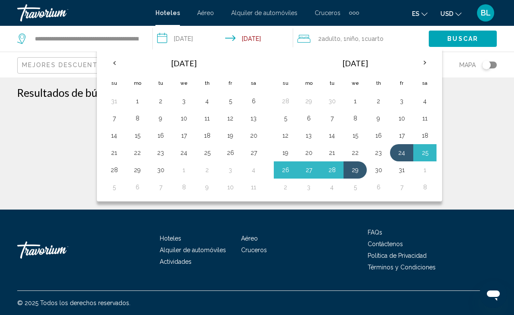
click at [138, 101] on button "1" at bounding box center [138, 101] width 14 height 12
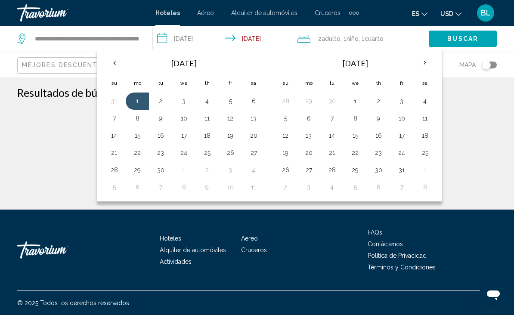
click at [118, 115] on button "7" at bounding box center [114, 118] width 14 height 12
type input "**********"
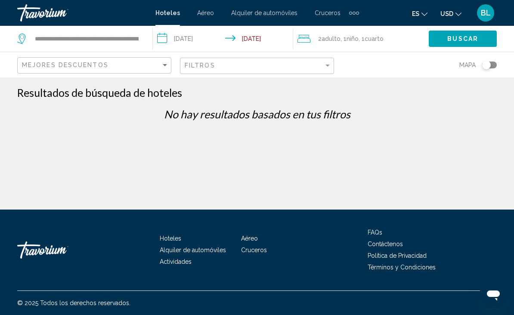
click at [458, 31] on button "Buscar" at bounding box center [463, 39] width 68 height 16
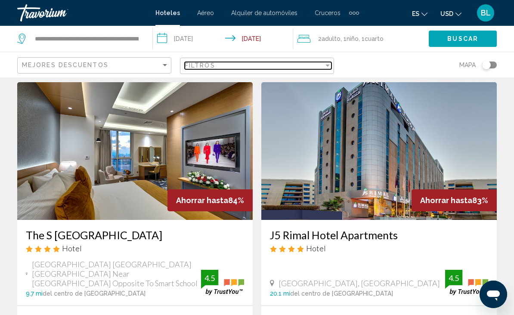
click at [279, 62] on div "Filtros" at bounding box center [254, 65] width 139 height 7
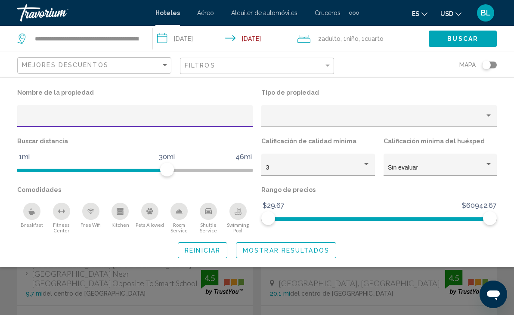
click at [121, 120] on input "Hotel Filters" at bounding box center [135, 119] width 227 height 7
type input "**********"
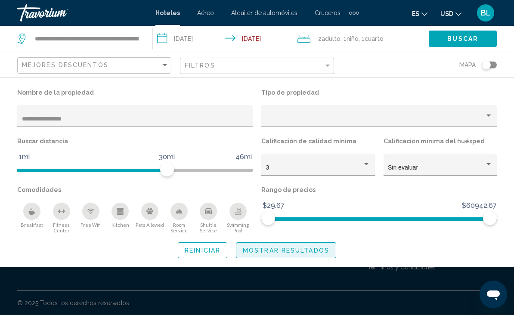
click at [311, 250] on span "Mostrar resultados" at bounding box center [286, 250] width 87 height 7
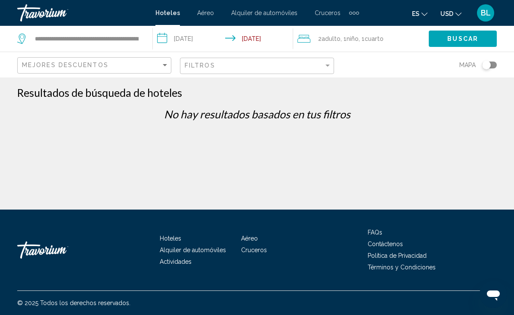
click at [383, 40] on span "Cuarto" at bounding box center [374, 38] width 19 height 7
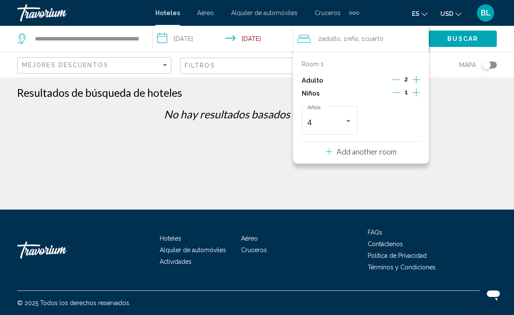
click at [397, 90] on icon "Decrement children" at bounding box center [397, 93] width 8 height 8
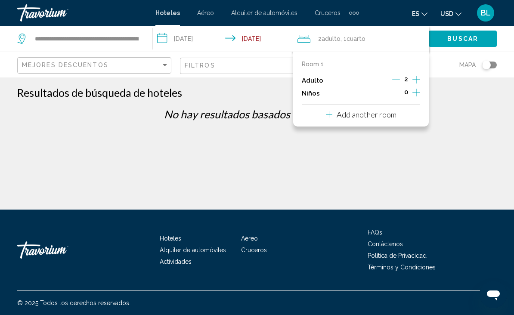
click at [456, 108] on div "**********" at bounding box center [257, 191] width 514 height 210
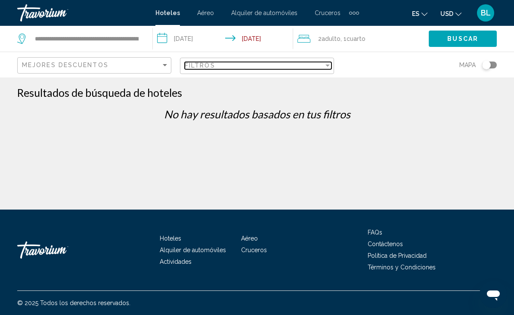
click at [318, 65] on div "Filtros" at bounding box center [254, 65] width 139 height 7
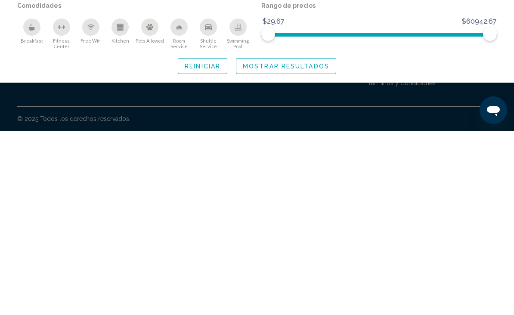
click at [300, 247] on span "Mostrar resultados" at bounding box center [286, 250] width 87 height 7
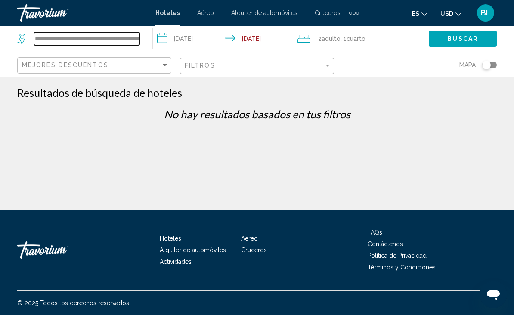
click at [139, 37] on input "**********" at bounding box center [87, 38] width 106 height 13
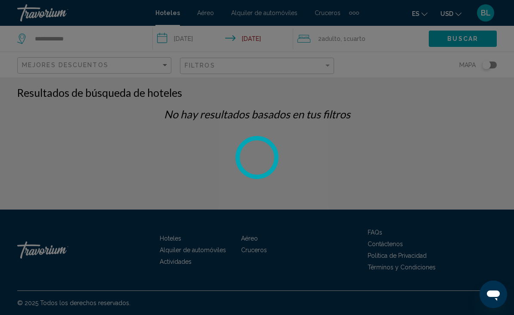
click at [80, 37] on div at bounding box center [257, 157] width 514 height 315
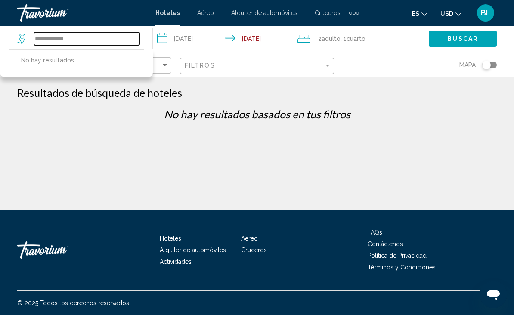
click at [83, 42] on input "**********" at bounding box center [87, 38] width 106 height 13
type input "*"
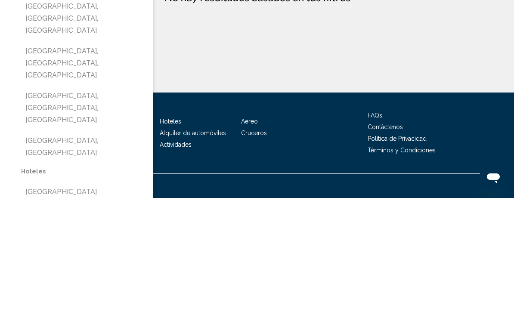
click at [94, 250] on button "Dubai Emirate, United Arab Emirates" at bounding box center [82, 264] width 123 height 28
type input "**********"
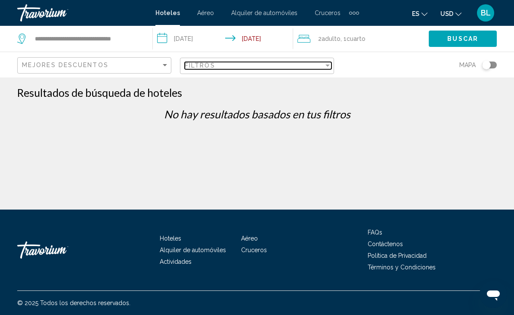
click at [294, 64] on div "Filtros" at bounding box center [254, 65] width 139 height 7
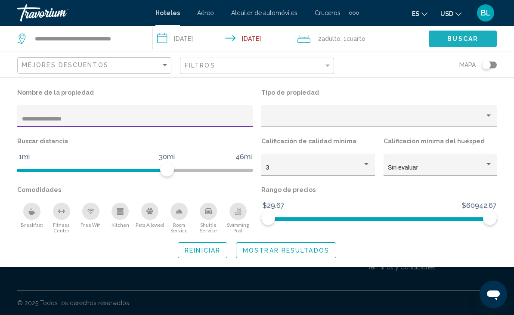
click at [470, 40] on span "Buscar" at bounding box center [463, 39] width 31 height 7
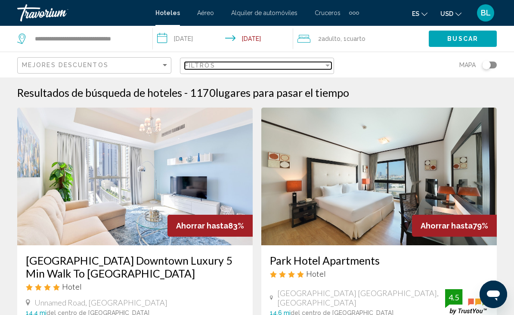
click at [313, 64] on div "Filtros" at bounding box center [254, 65] width 139 height 7
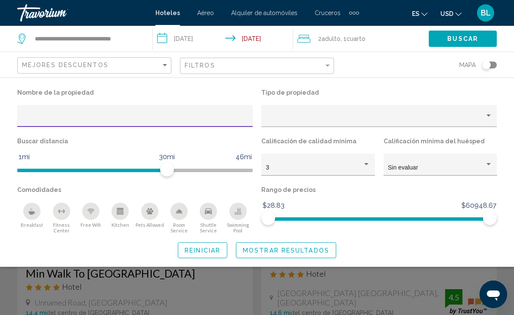
click at [157, 119] on input "Hotel Filters" at bounding box center [135, 119] width 227 height 7
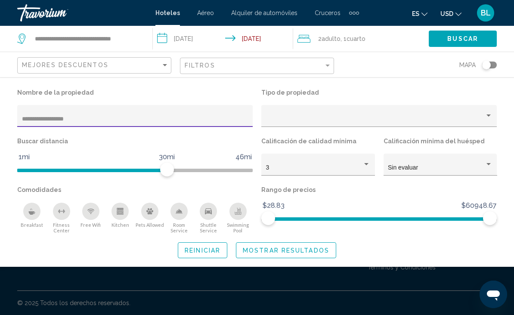
type input "**********"
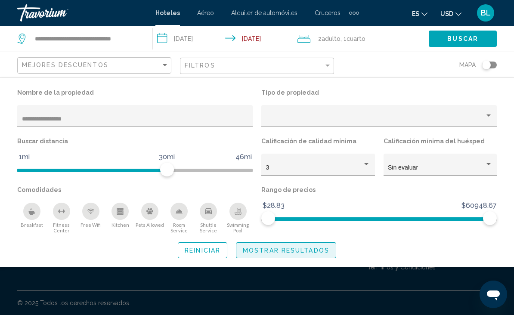
click at [313, 248] on span "Mostrar resultados" at bounding box center [286, 250] width 87 height 7
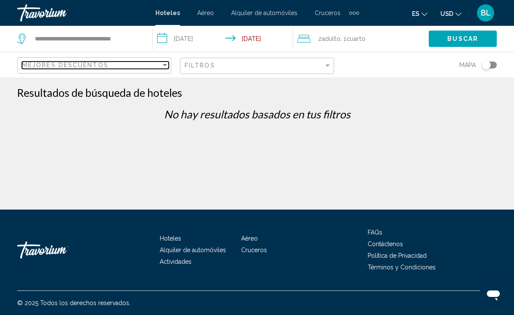
click at [116, 69] on div "Mejores descuentos" at bounding box center [91, 65] width 139 height 7
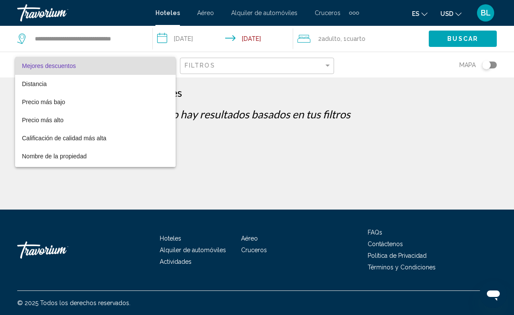
click at [224, 137] on div at bounding box center [257, 157] width 514 height 315
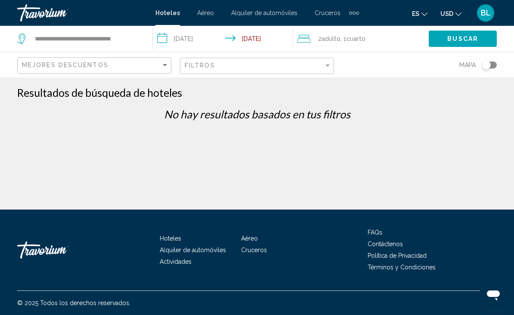
click at [463, 39] on span "Buscar" at bounding box center [463, 39] width 31 height 7
